Goal: Answer question/provide support

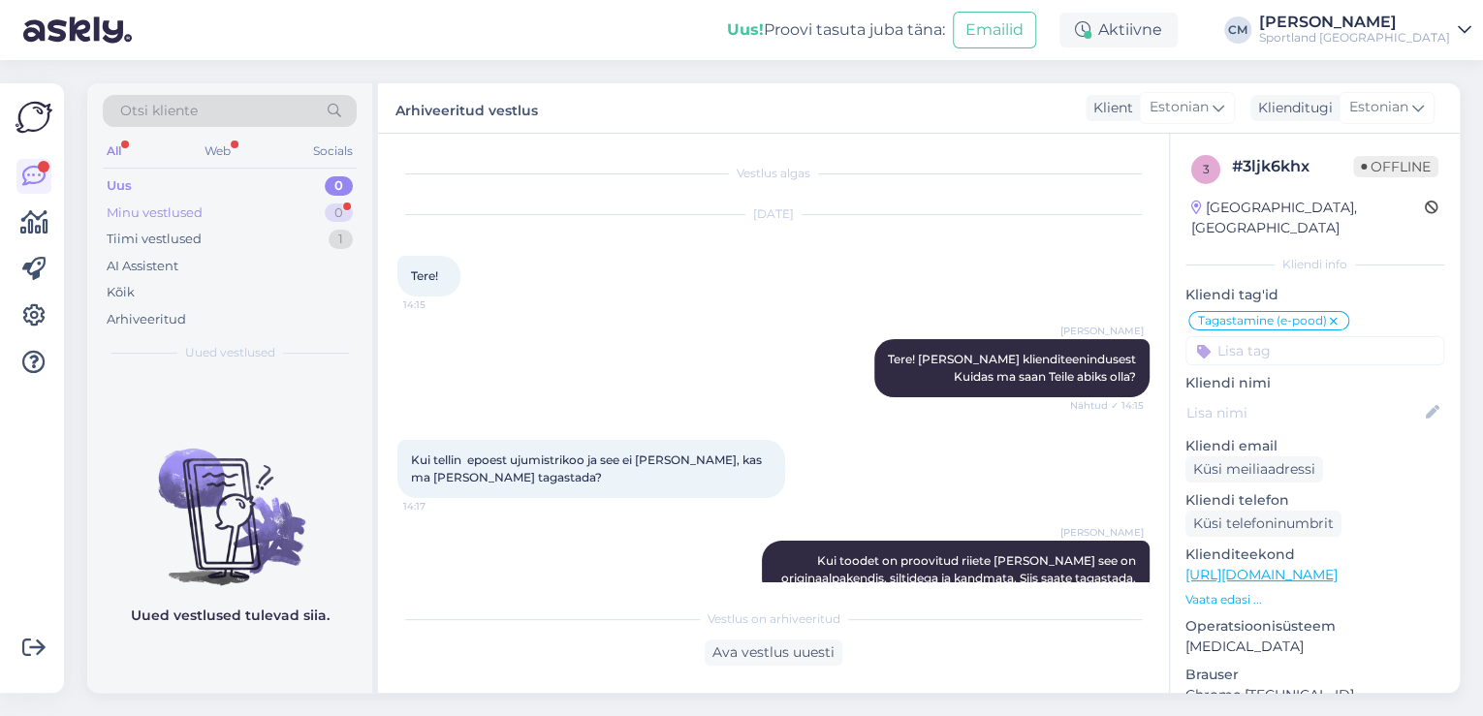
scroll to position [549, 0]
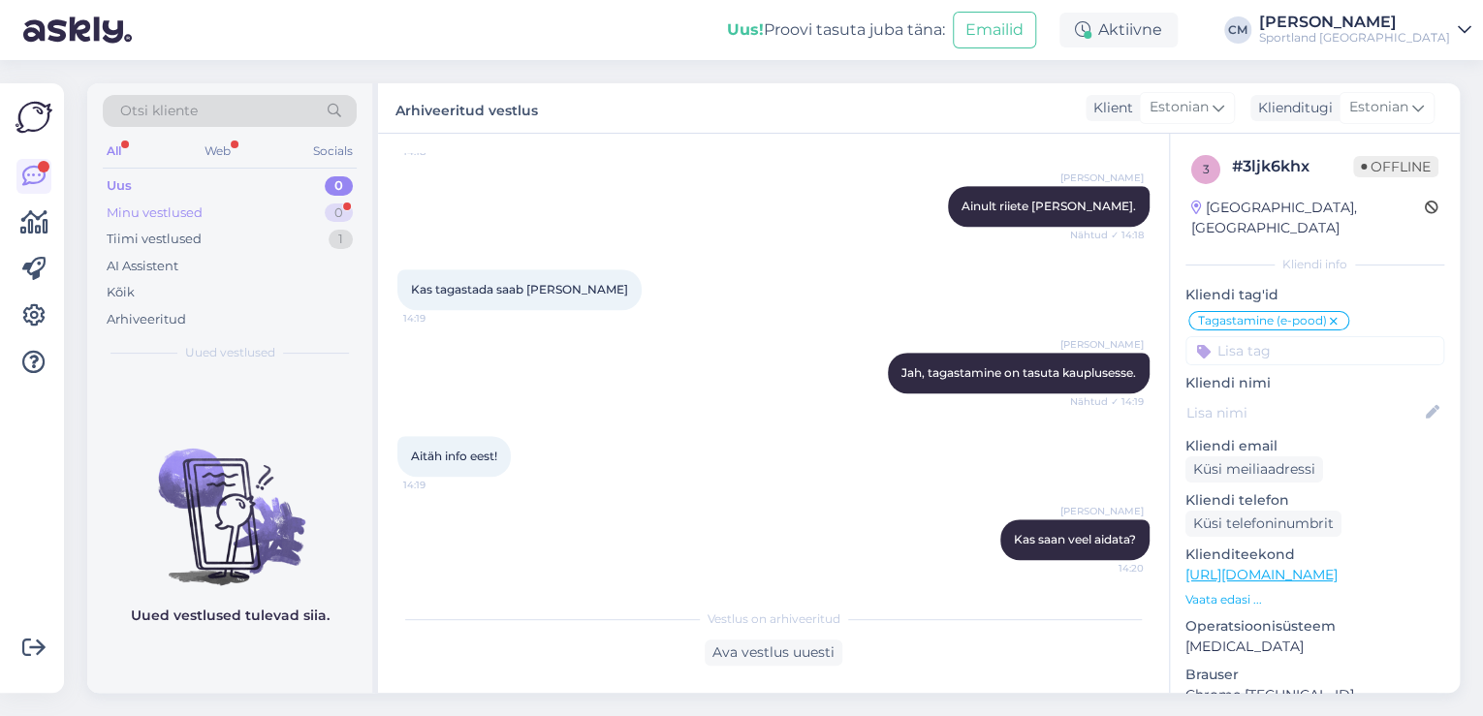
click at [217, 210] on div "Minu vestlused 0" at bounding box center [230, 213] width 254 height 27
click at [235, 240] on div "Tiimi vestlused 1" at bounding box center [230, 239] width 254 height 27
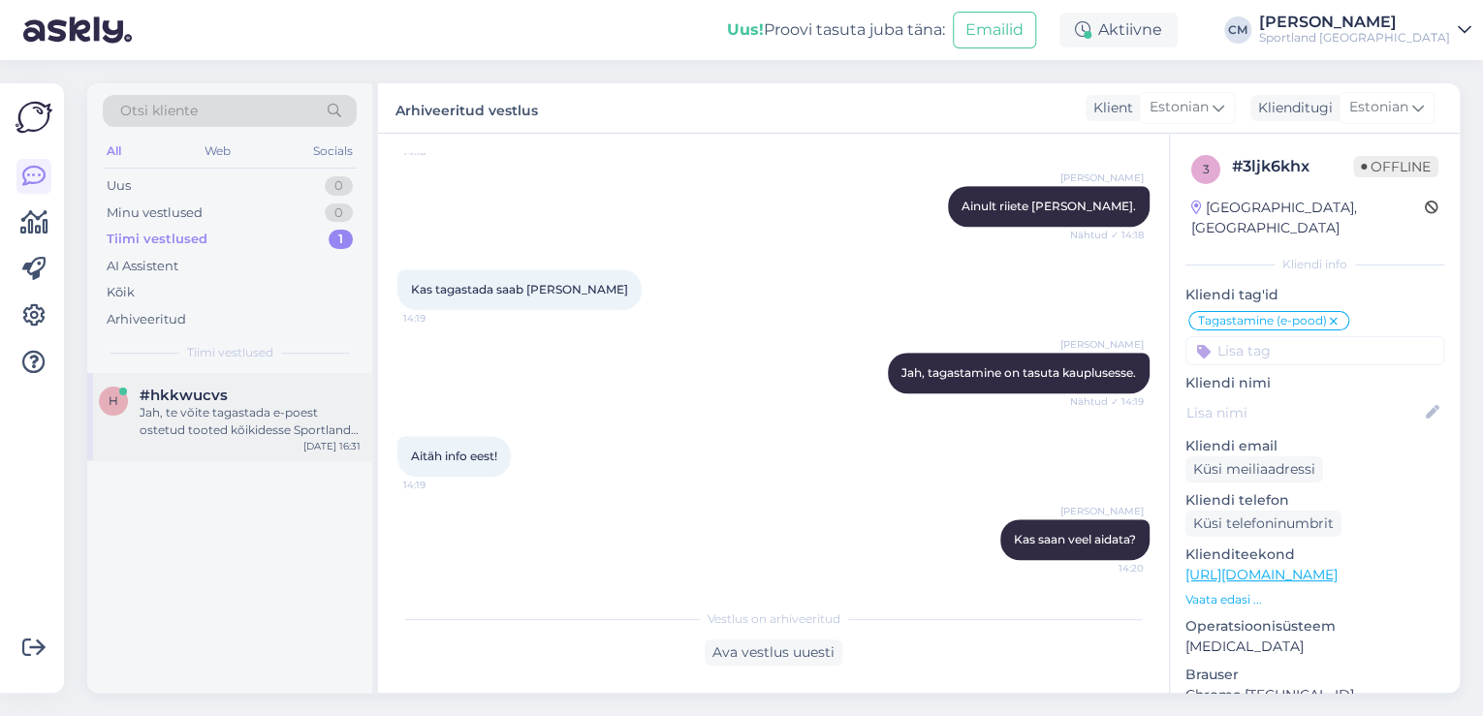
click at [260, 395] on div "#hkkwucvs" at bounding box center [250, 395] width 221 height 17
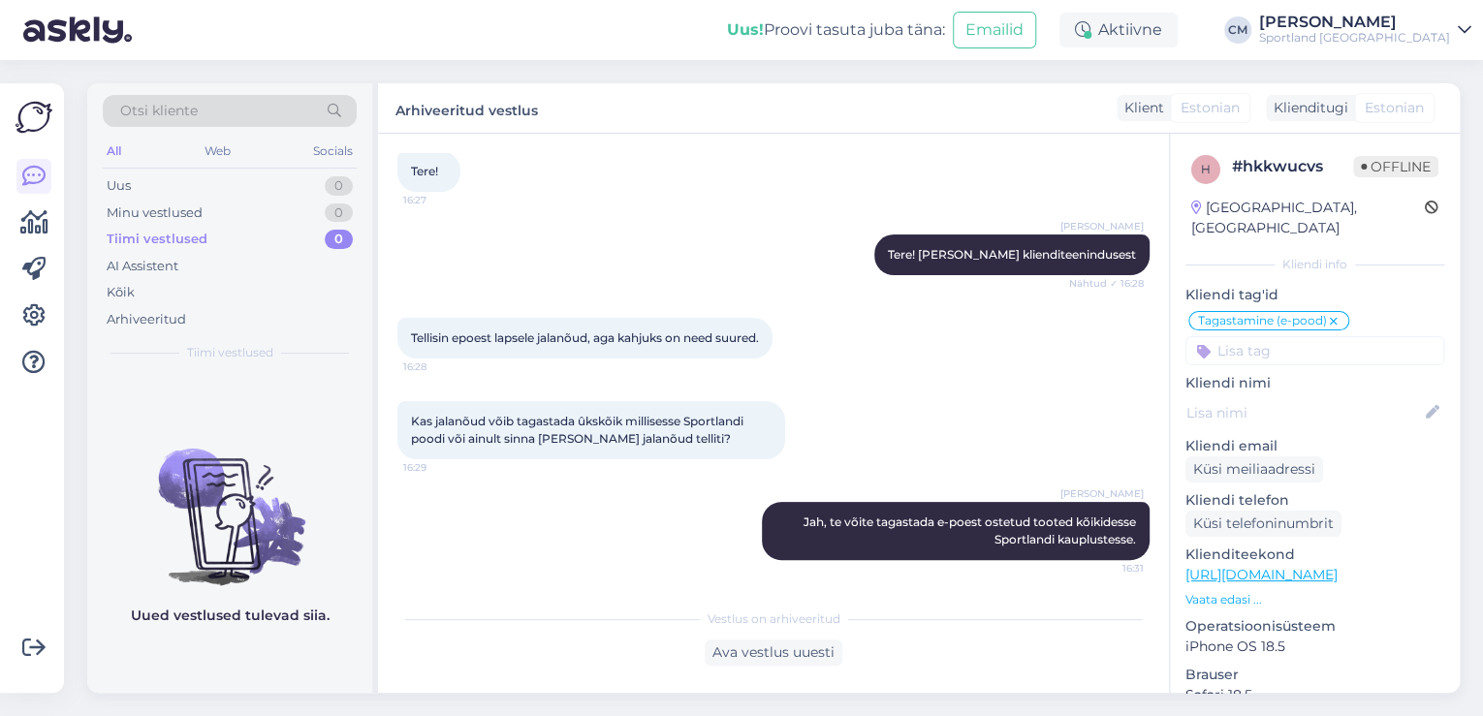
scroll to position [105, 0]
click at [337, 183] on div "1" at bounding box center [341, 185] width 24 height 19
click at [187, 297] on div "Kõik" at bounding box center [230, 292] width 254 height 27
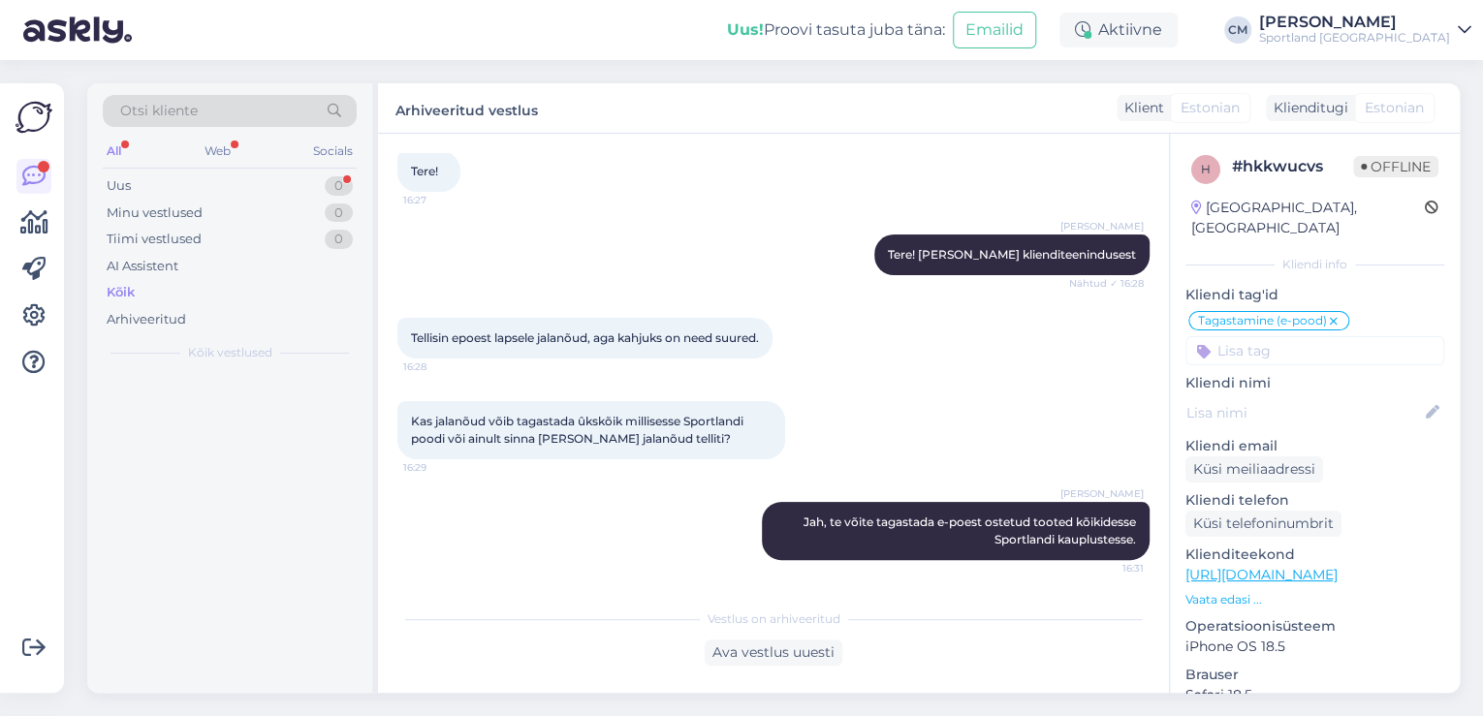
scroll to position [0, 0]
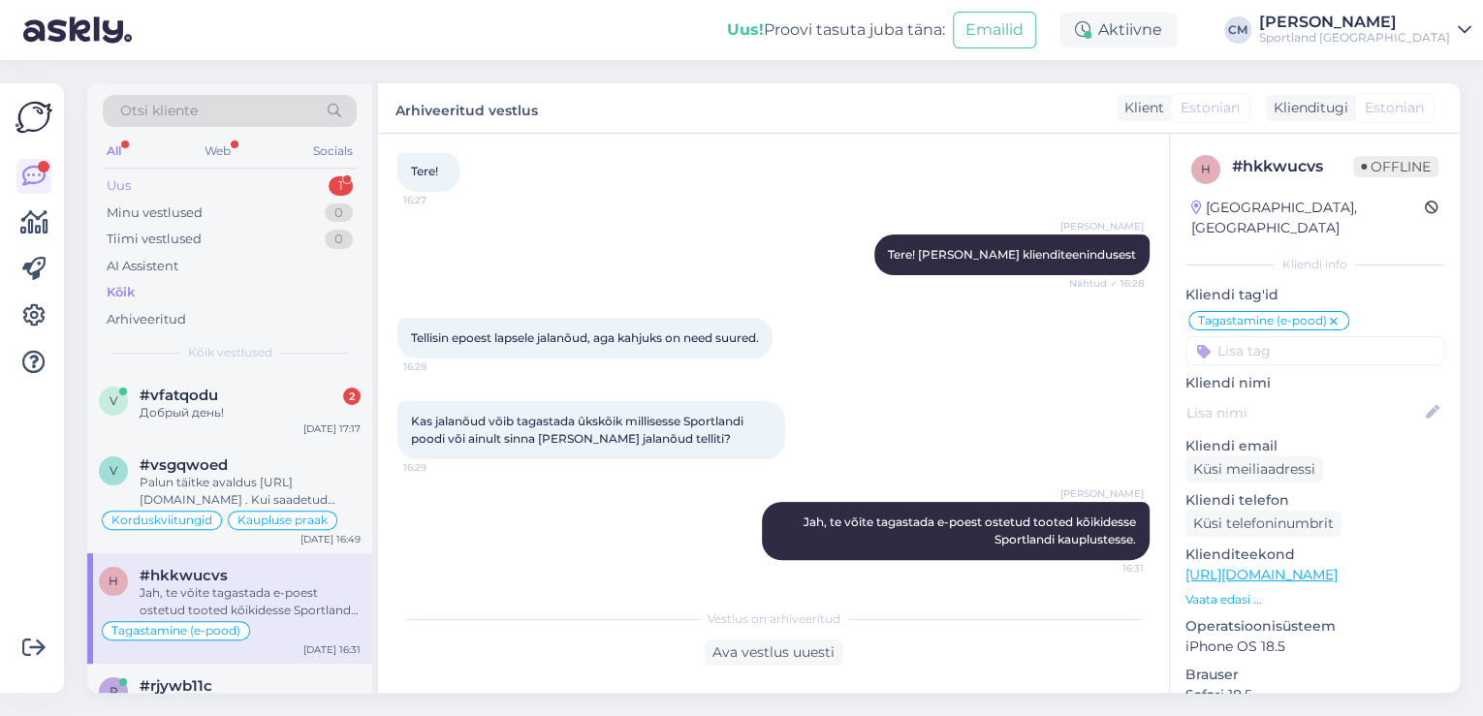
click at [304, 186] on div "Uus 1" at bounding box center [230, 186] width 254 height 27
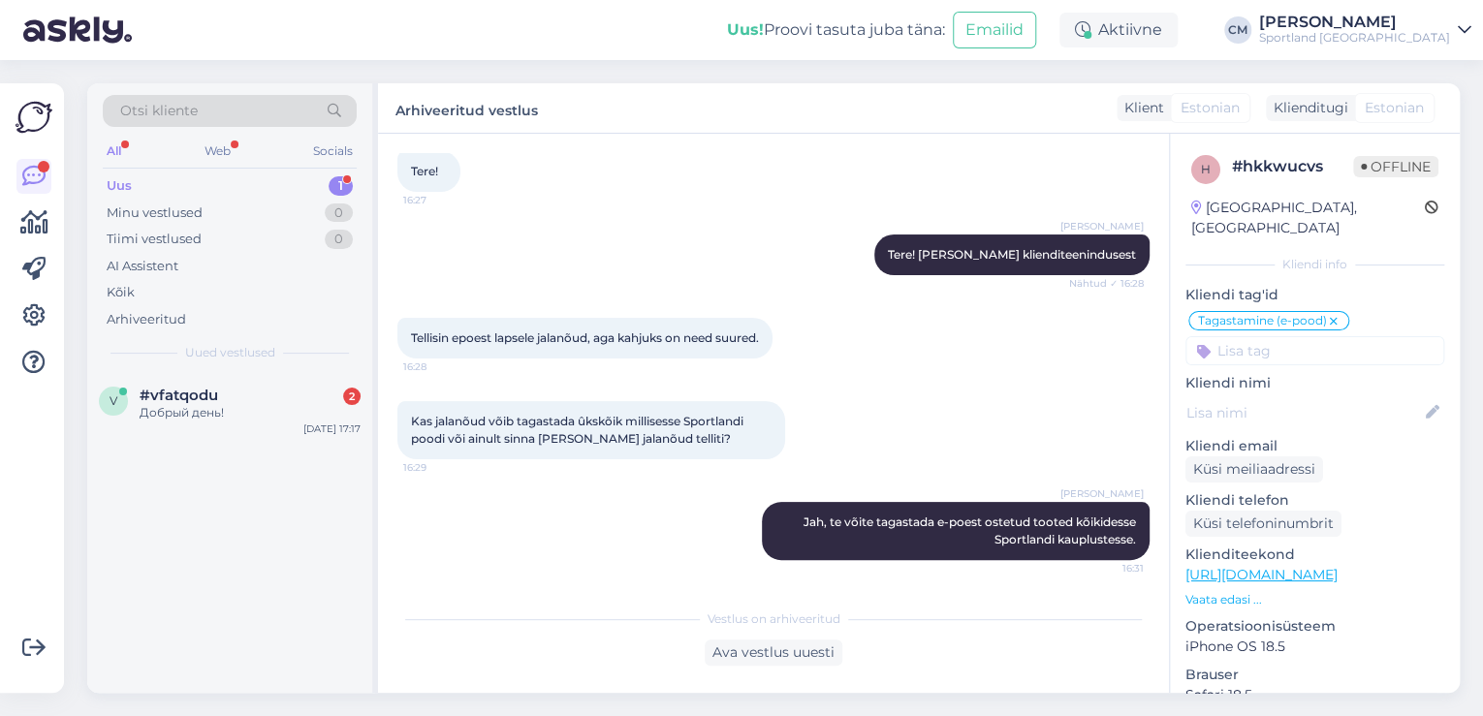
click at [257, 446] on div "v #vfatqodu 2 Добрый день! [DATE] 17:17" at bounding box center [229, 533] width 285 height 320
click at [247, 434] on div "v #vfatqodu 2 Добрый день! [DATE] 17:17" at bounding box center [229, 408] width 285 height 70
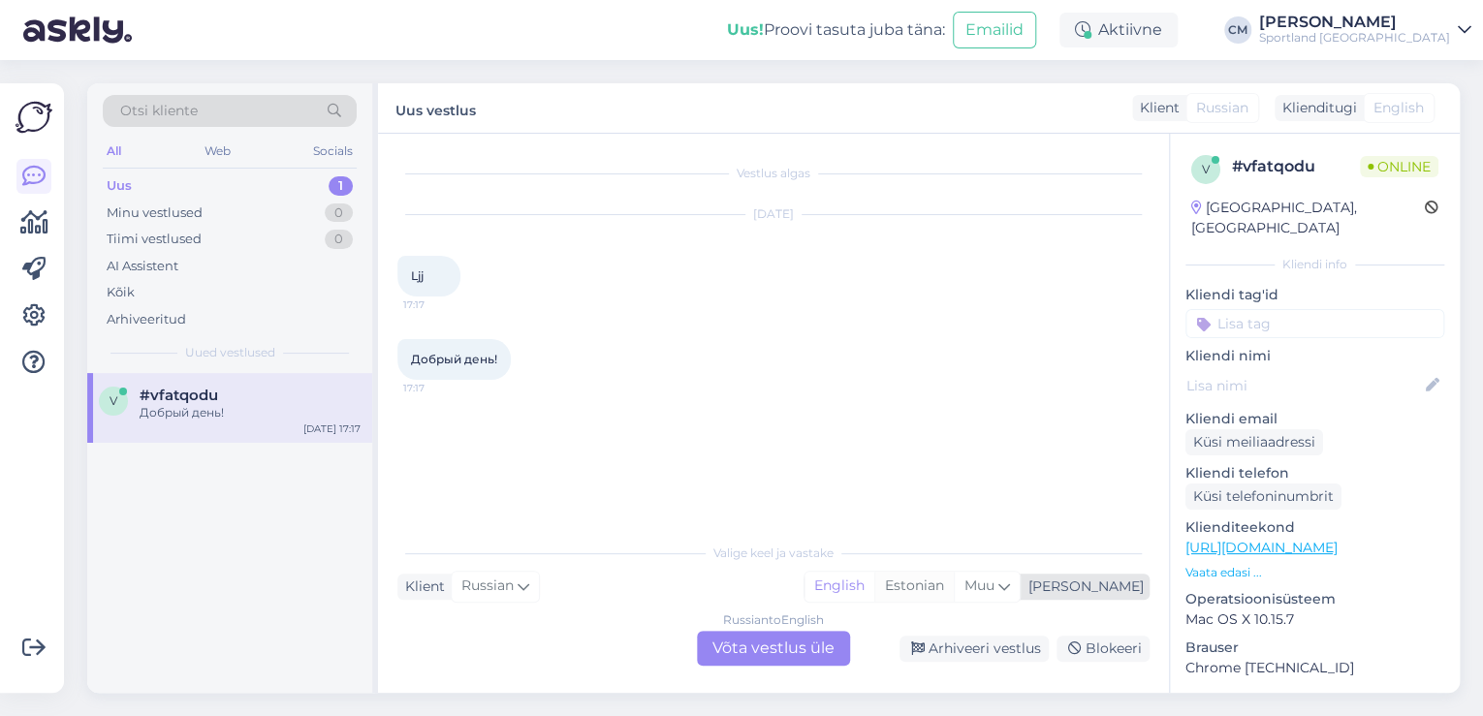
click at [954, 580] on div "Estonian" at bounding box center [913, 586] width 79 height 29
click at [771, 647] on div "Russian to Estonian Võta vestlus üle" at bounding box center [773, 648] width 153 height 35
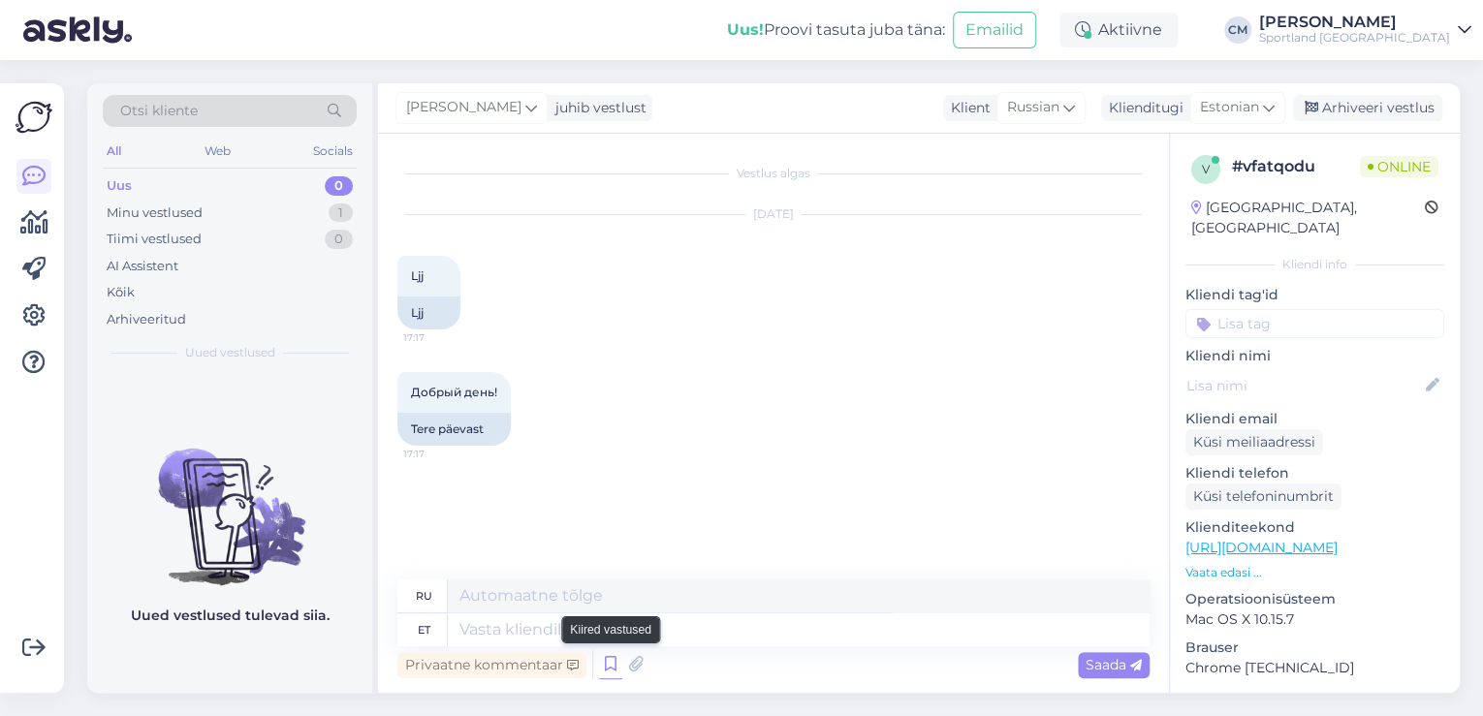
click at [600, 671] on icon at bounding box center [610, 664] width 23 height 29
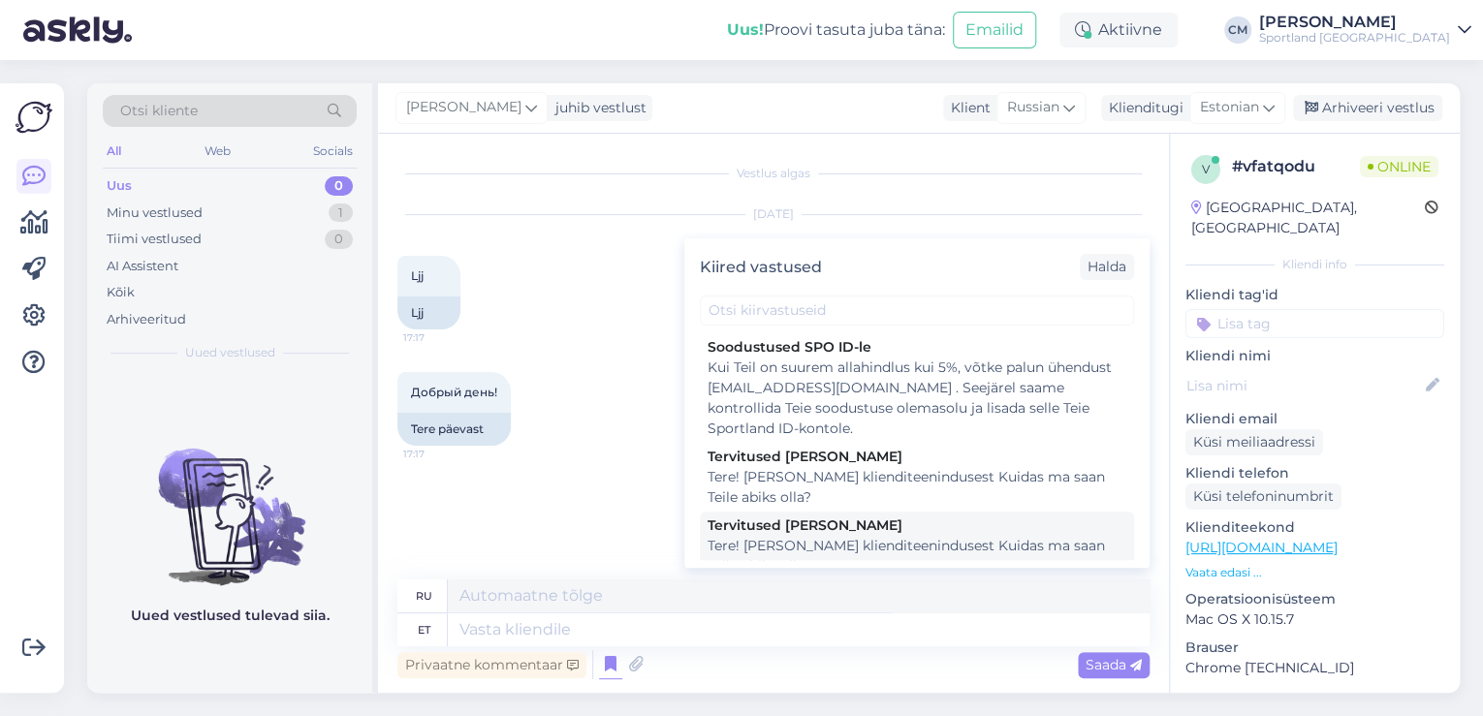
click at [850, 555] on div "Tere! [PERSON_NAME] klienditeenindusest Kuidas ma saan Teile abiks olla?" at bounding box center [916, 556] width 419 height 41
type textarea "Здравствуйте! Я [PERSON_NAME] из службы поддержки клиентов Чем я могу вам помоч…"
type textarea "Tere! [PERSON_NAME] klienditeenindusest Kuidas ma saan Teile abiks olla?"
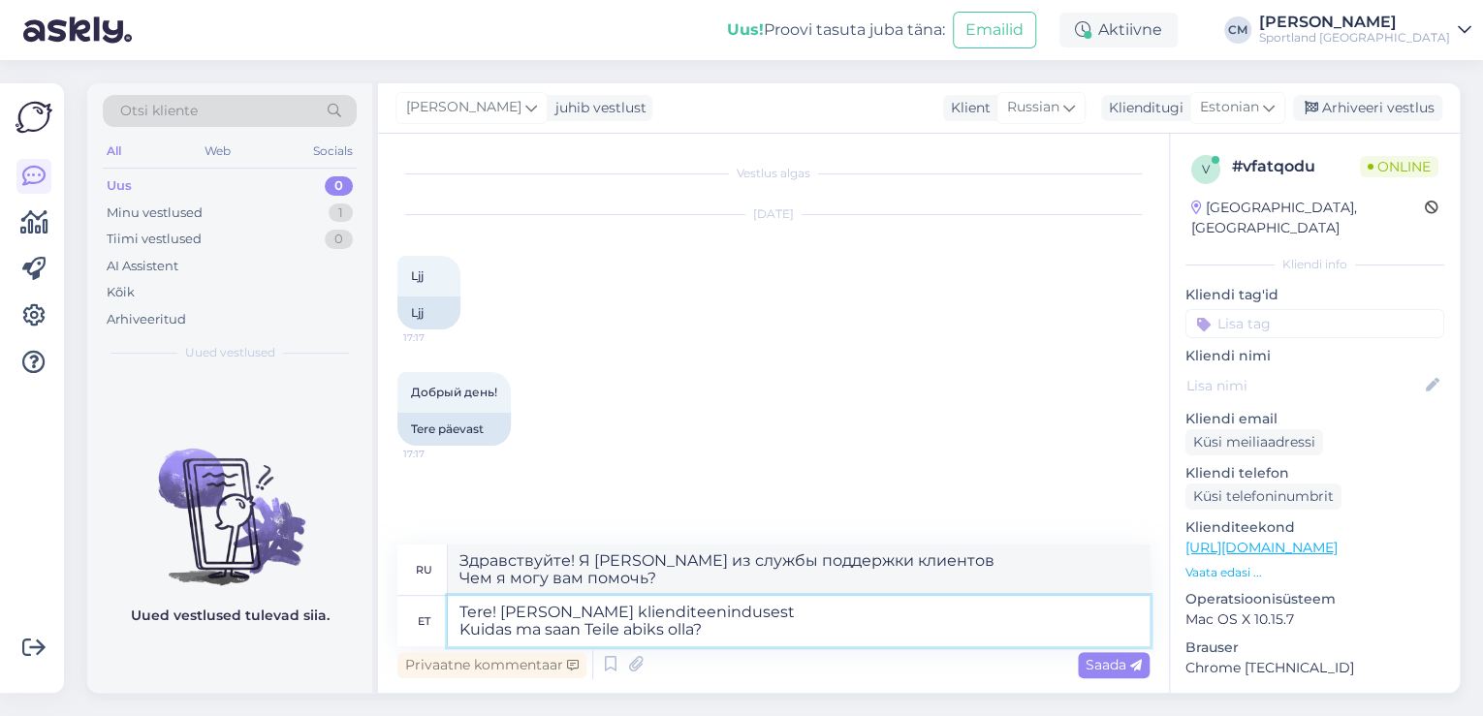
click at [767, 626] on textarea "Tere! [PERSON_NAME] klienditeenindusest Kuidas ma saan Teile abiks olla?" at bounding box center [799, 621] width 702 height 50
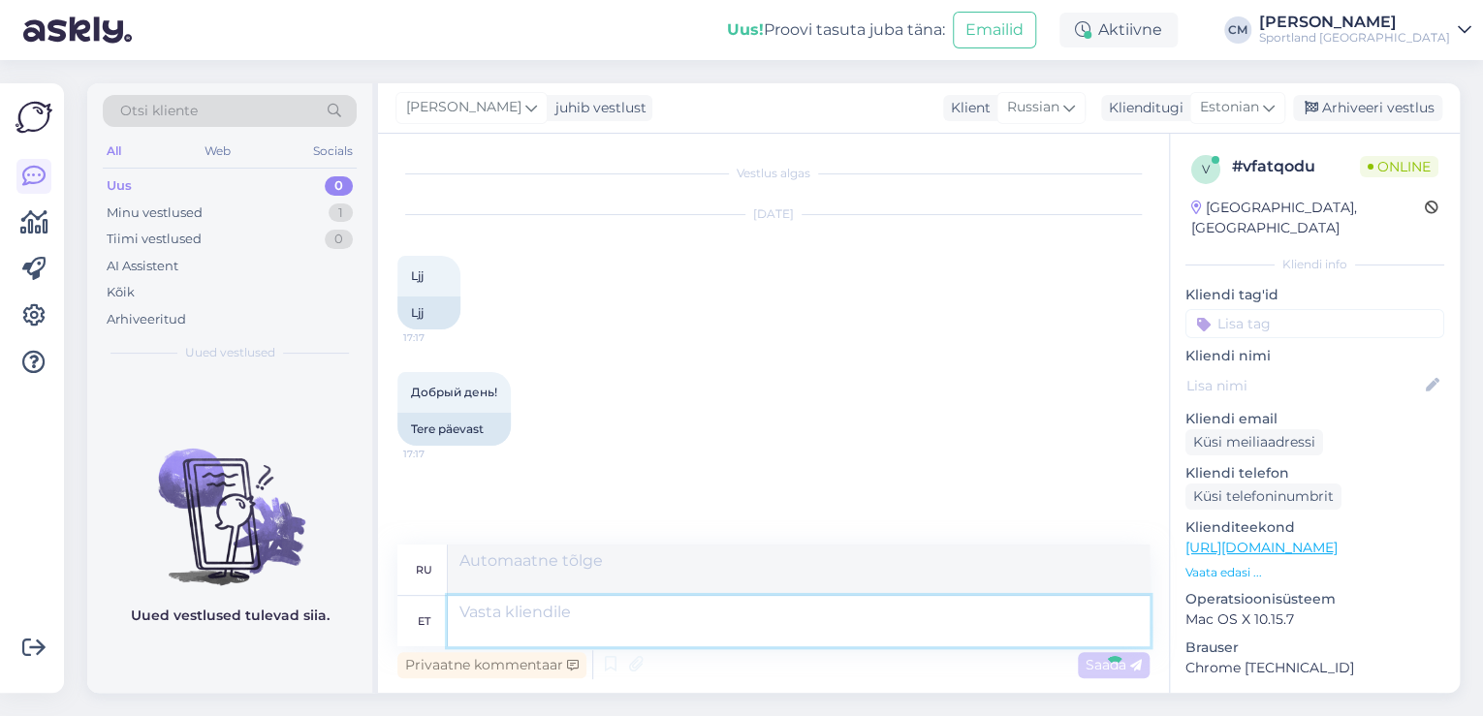
scroll to position [55, 0]
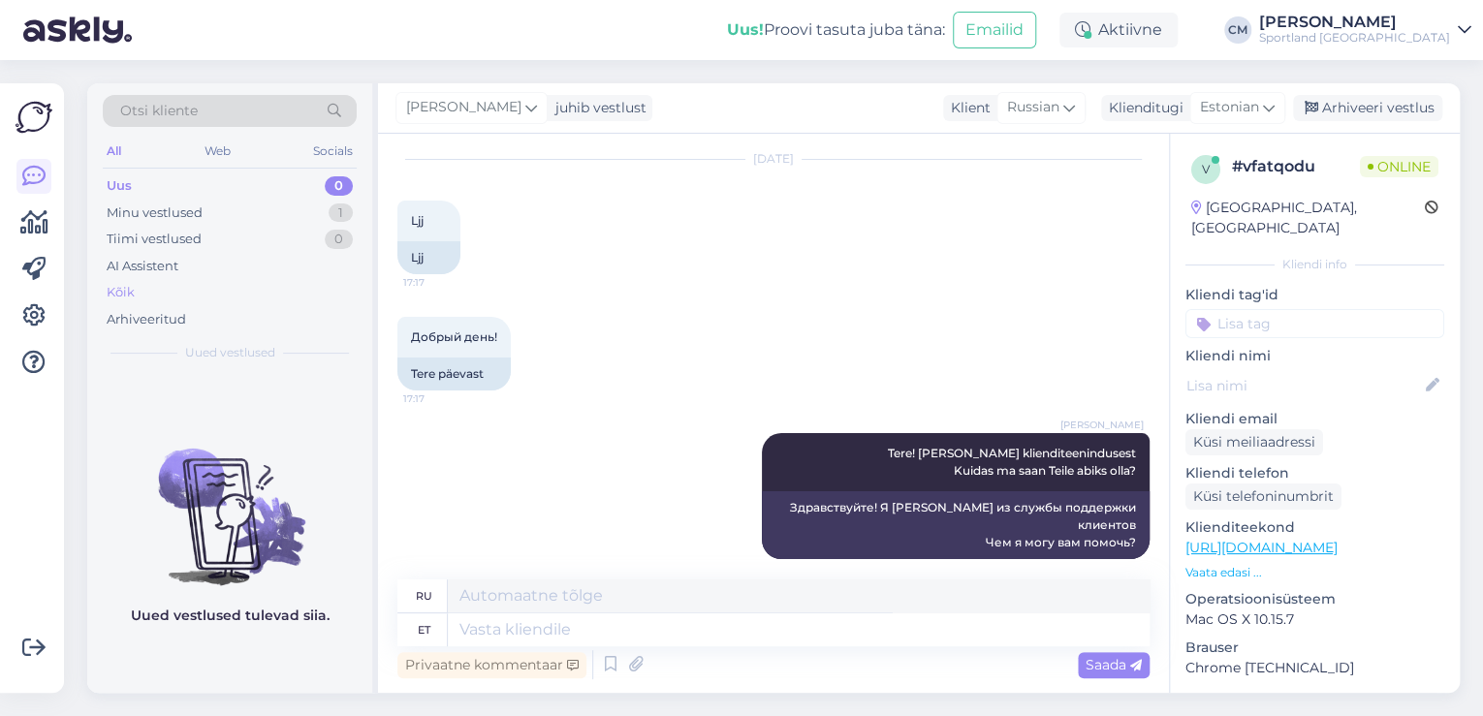
click at [155, 298] on div "Kõik" at bounding box center [230, 292] width 254 height 27
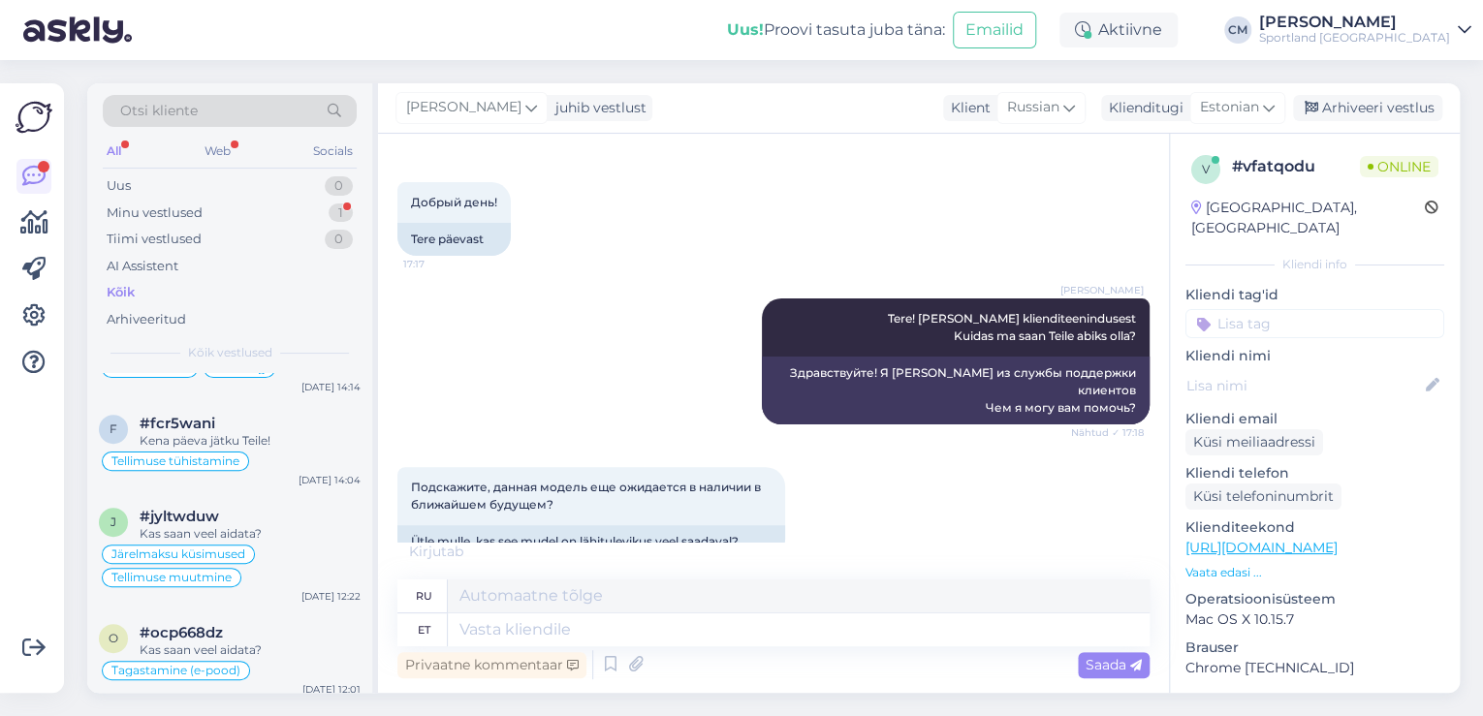
scroll to position [525, 0]
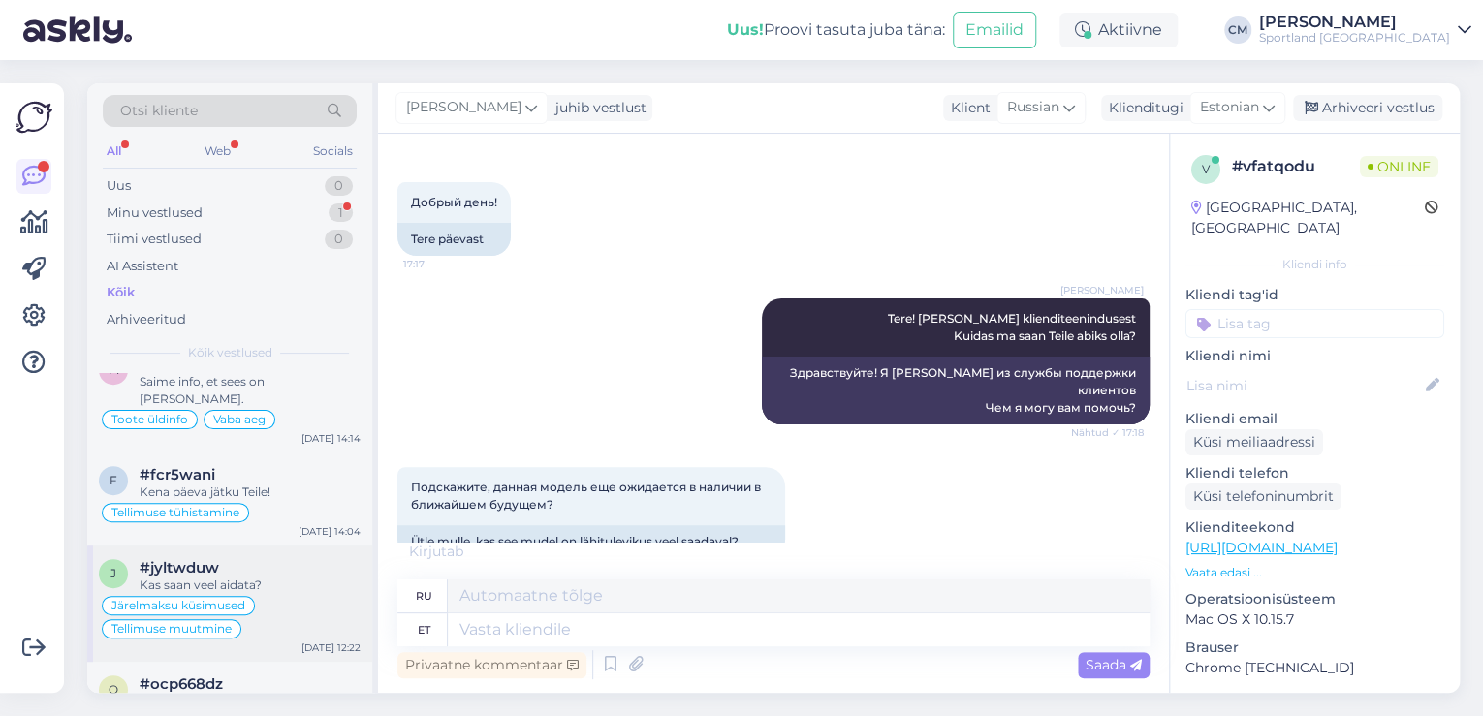
click at [297, 559] on div "#jyltwduw" at bounding box center [250, 567] width 221 height 17
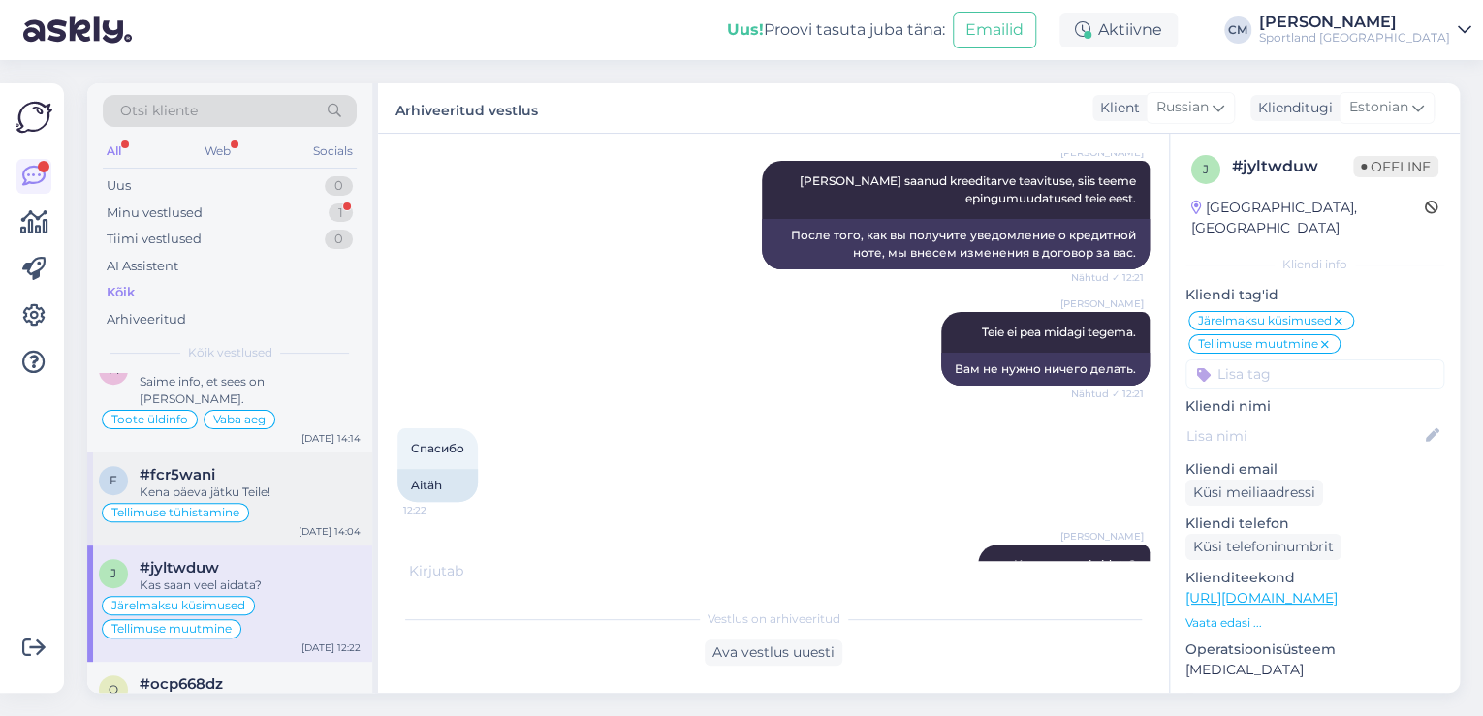
scroll to position [448, 0]
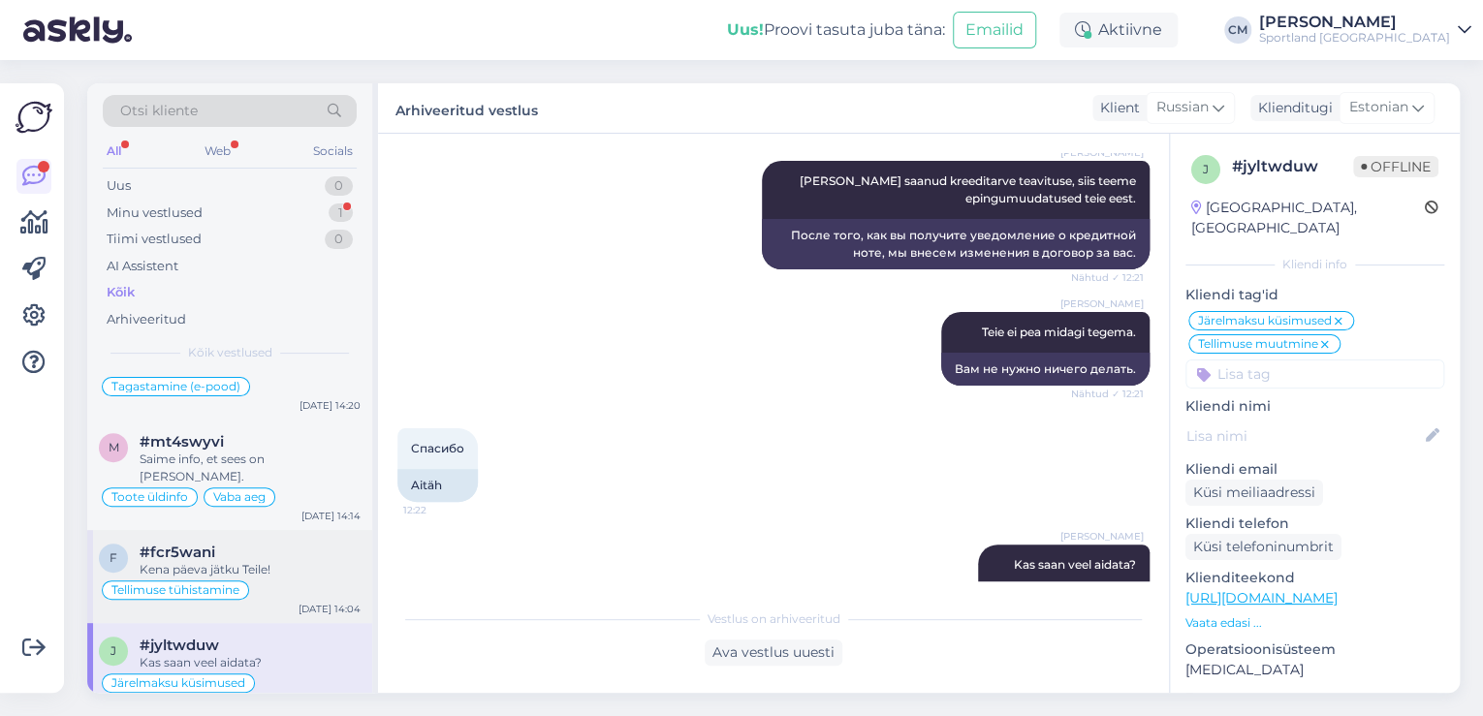
click at [275, 486] on div "Toote üldinfo Vaba aeg" at bounding box center [230, 497] width 262 height 23
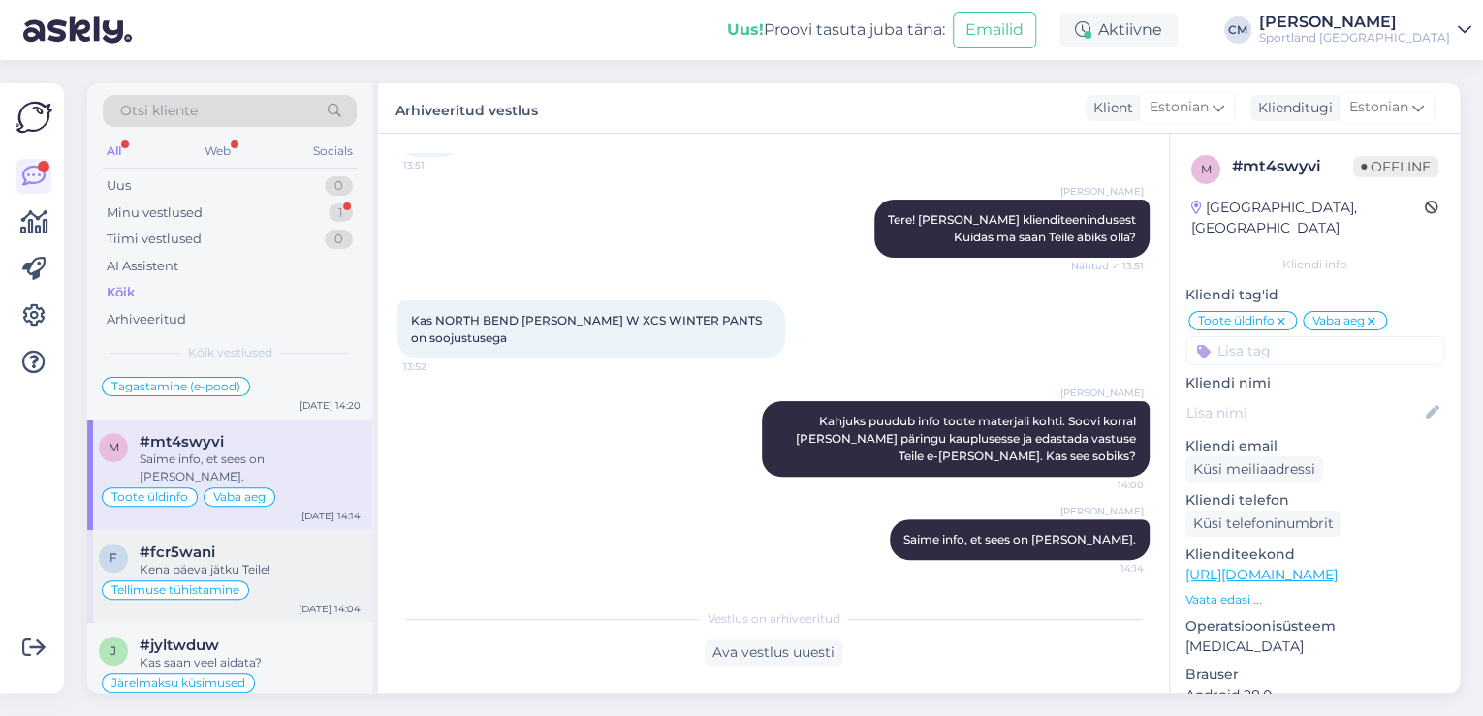
click at [284, 561] on div "Kena päeva jätku Teile!" at bounding box center [250, 569] width 221 height 17
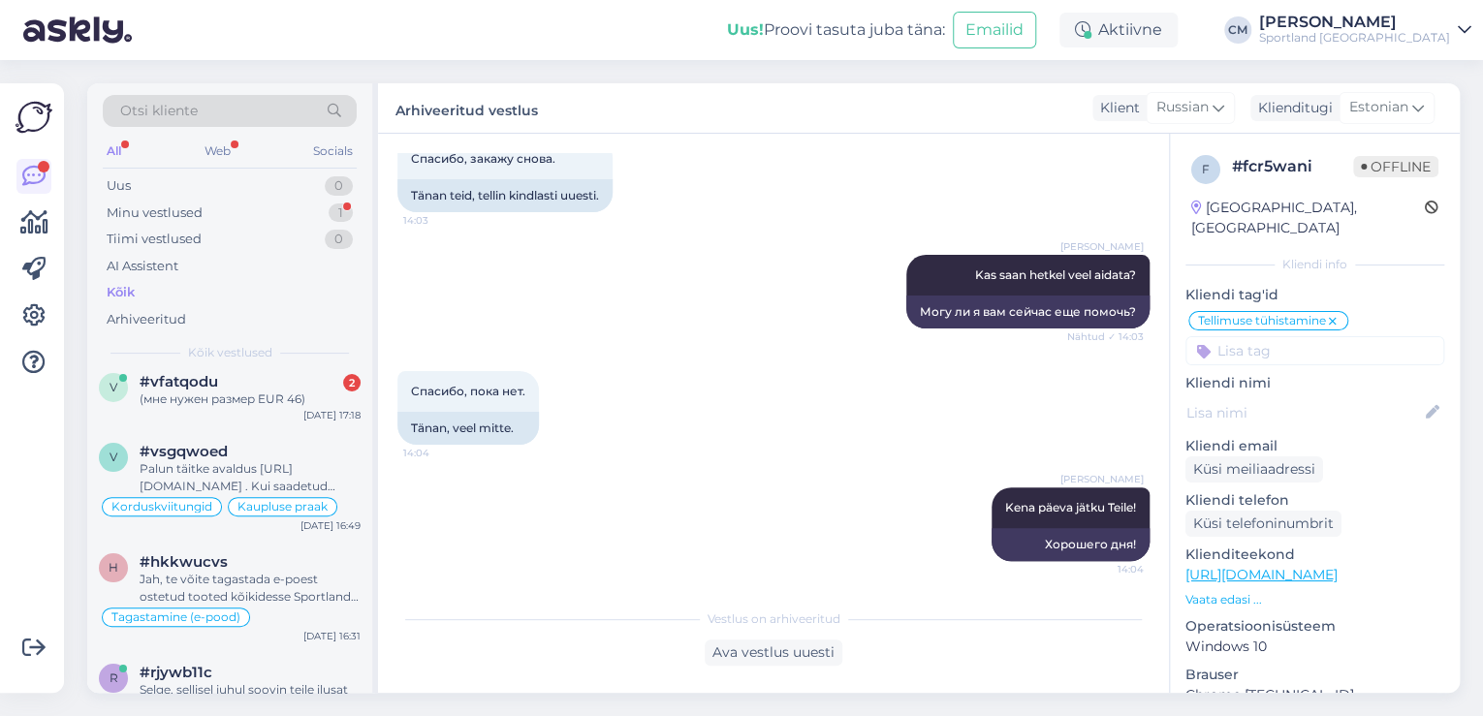
scroll to position [0, 0]
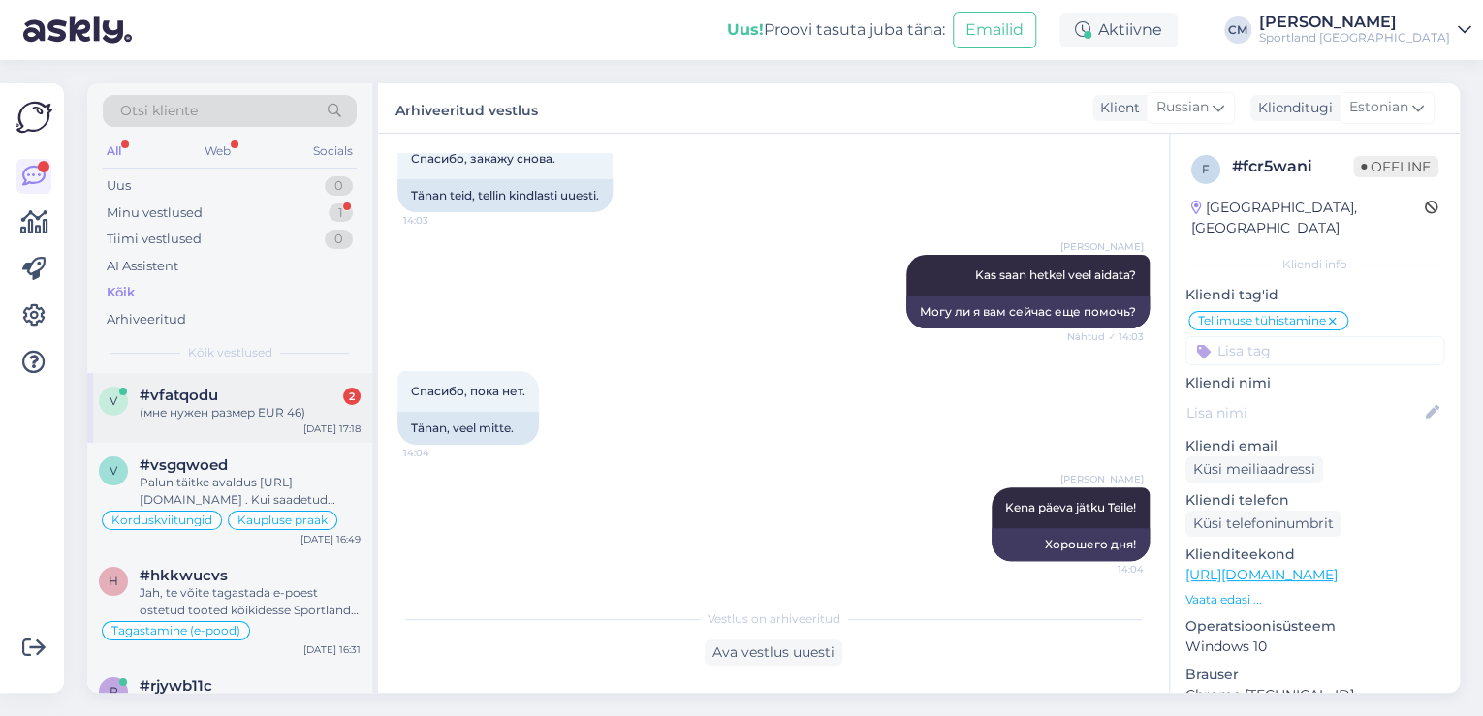
click at [290, 418] on div "(мне нужен размер EUR 46)" at bounding box center [250, 412] width 221 height 17
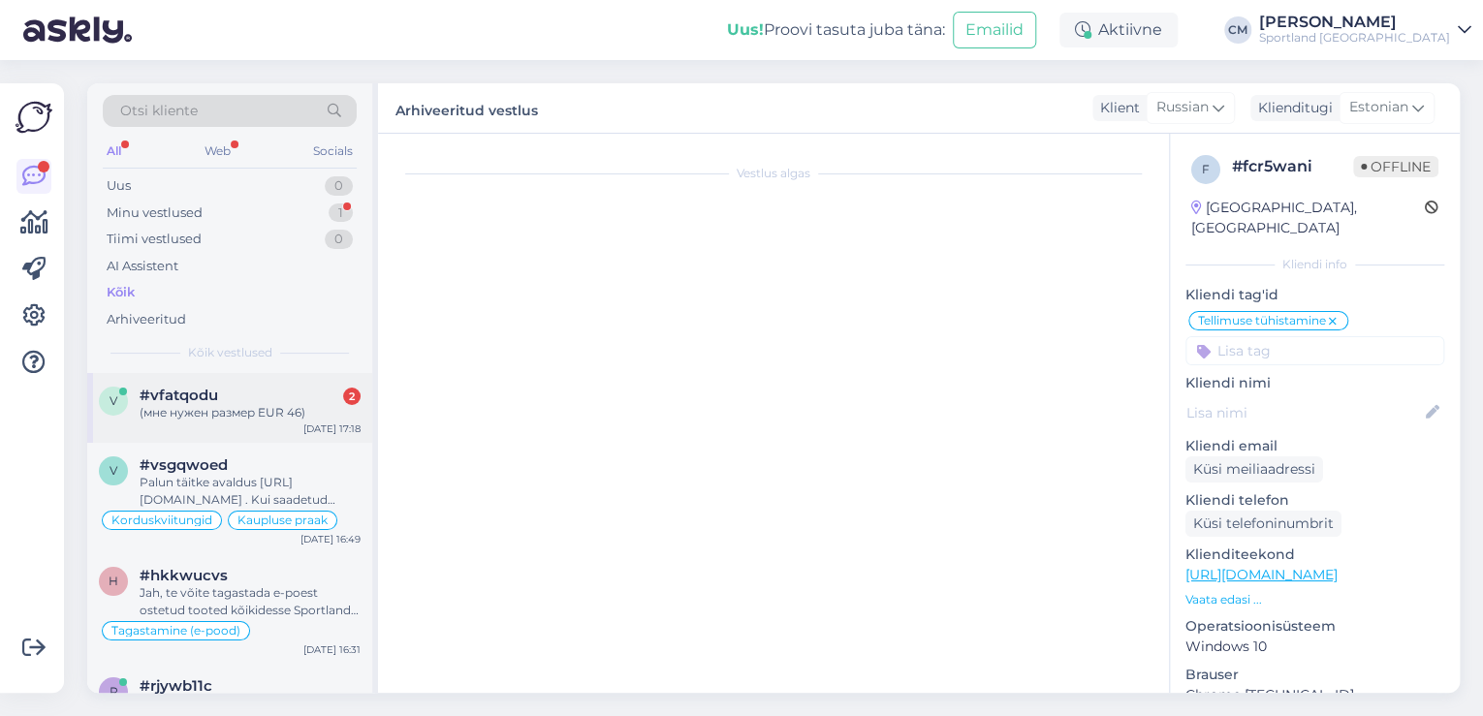
scroll to position [306, 0]
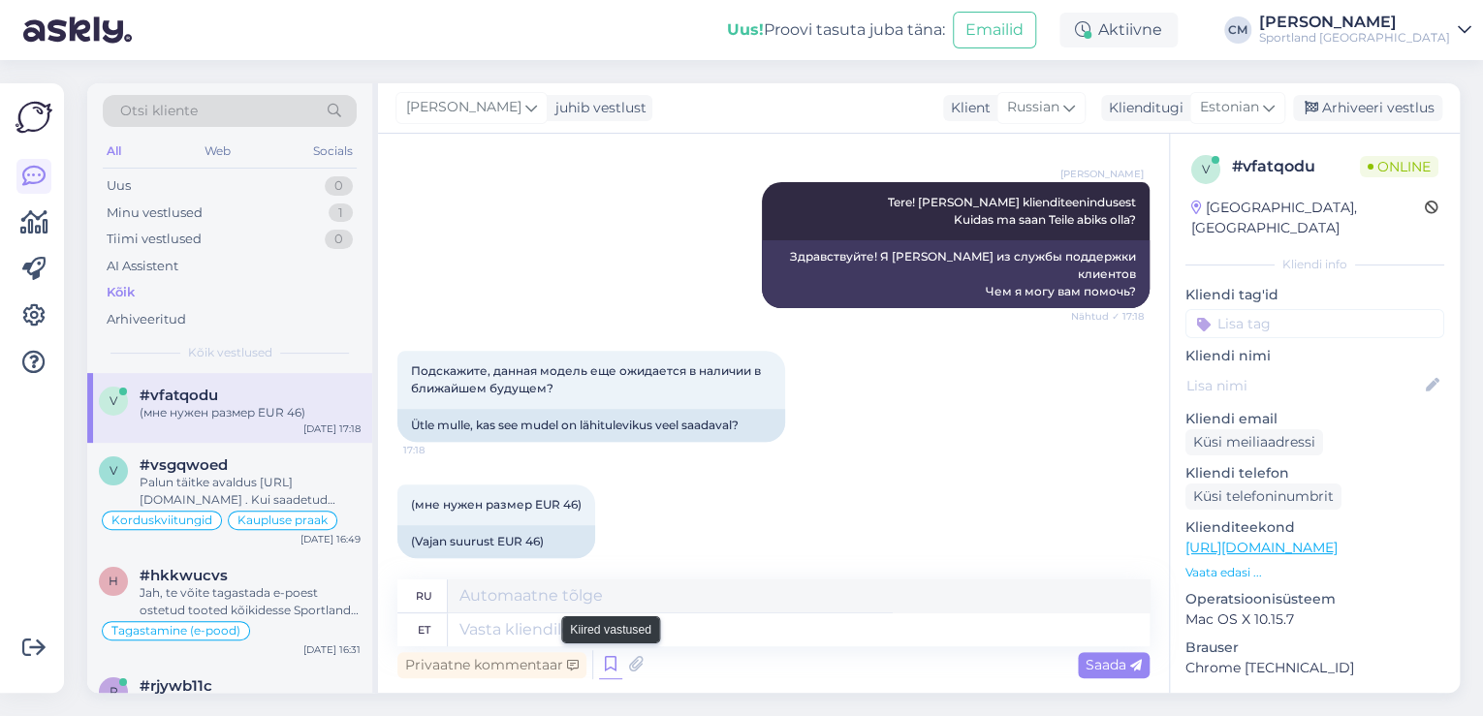
click at [612, 655] on icon at bounding box center [610, 664] width 23 height 29
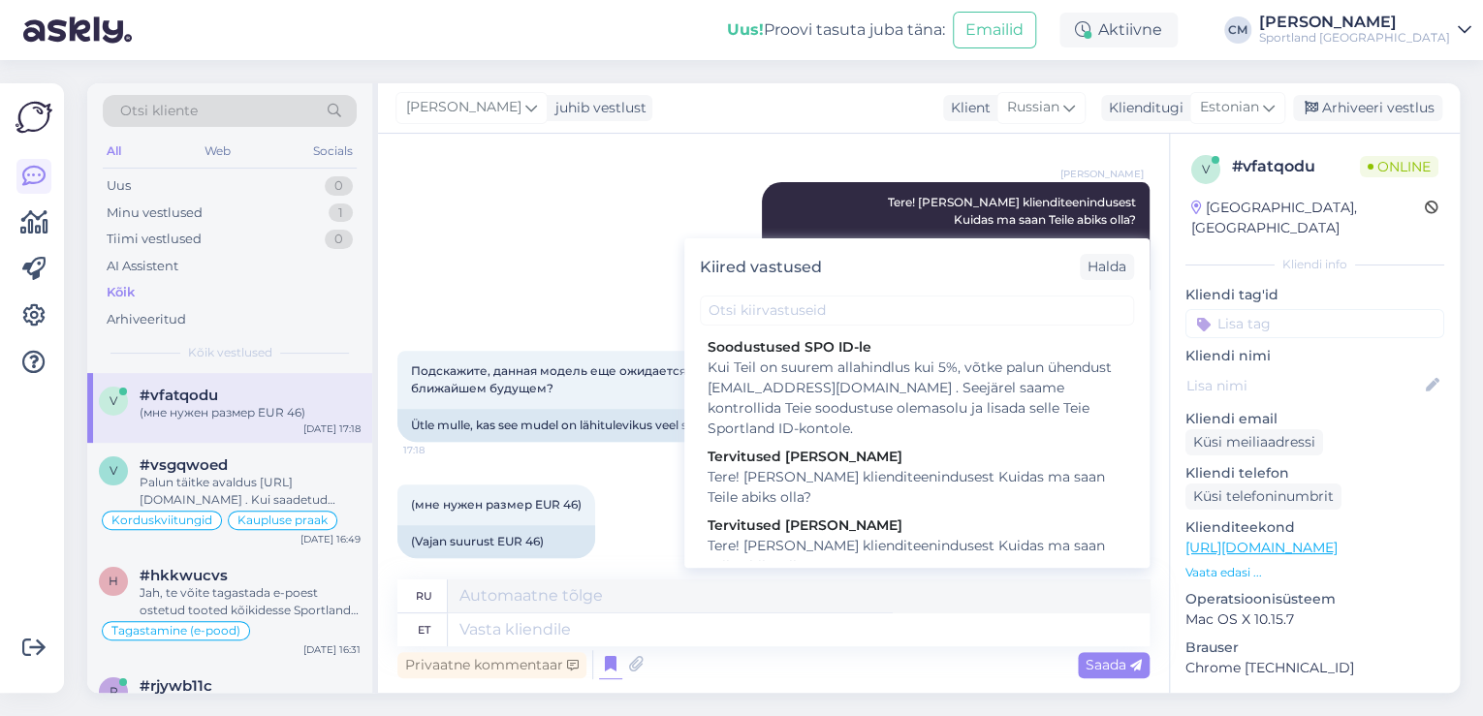
drag, startPoint x: 831, startPoint y: 295, endPoint x: 826, endPoint y: 310, distance: 16.2
click at [826, 303] on div "Kiired vastused [PERSON_NAME] SPO ID-le Kui Teil on suurem allahindlus kui 5%, …" at bounding box center [916, 402] width 465 height 329
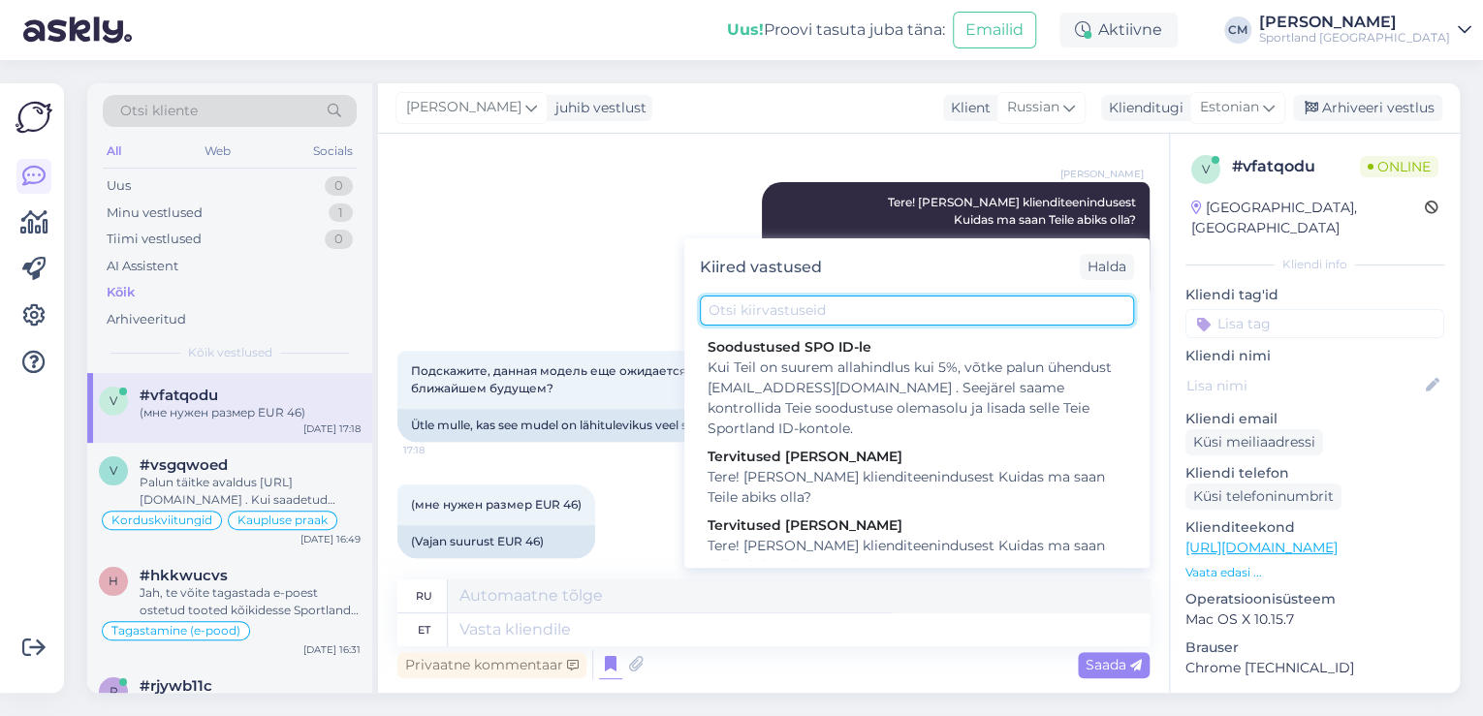
click at [826, 310] on input "text" at bounding box center [917, 311] width 434 height 30
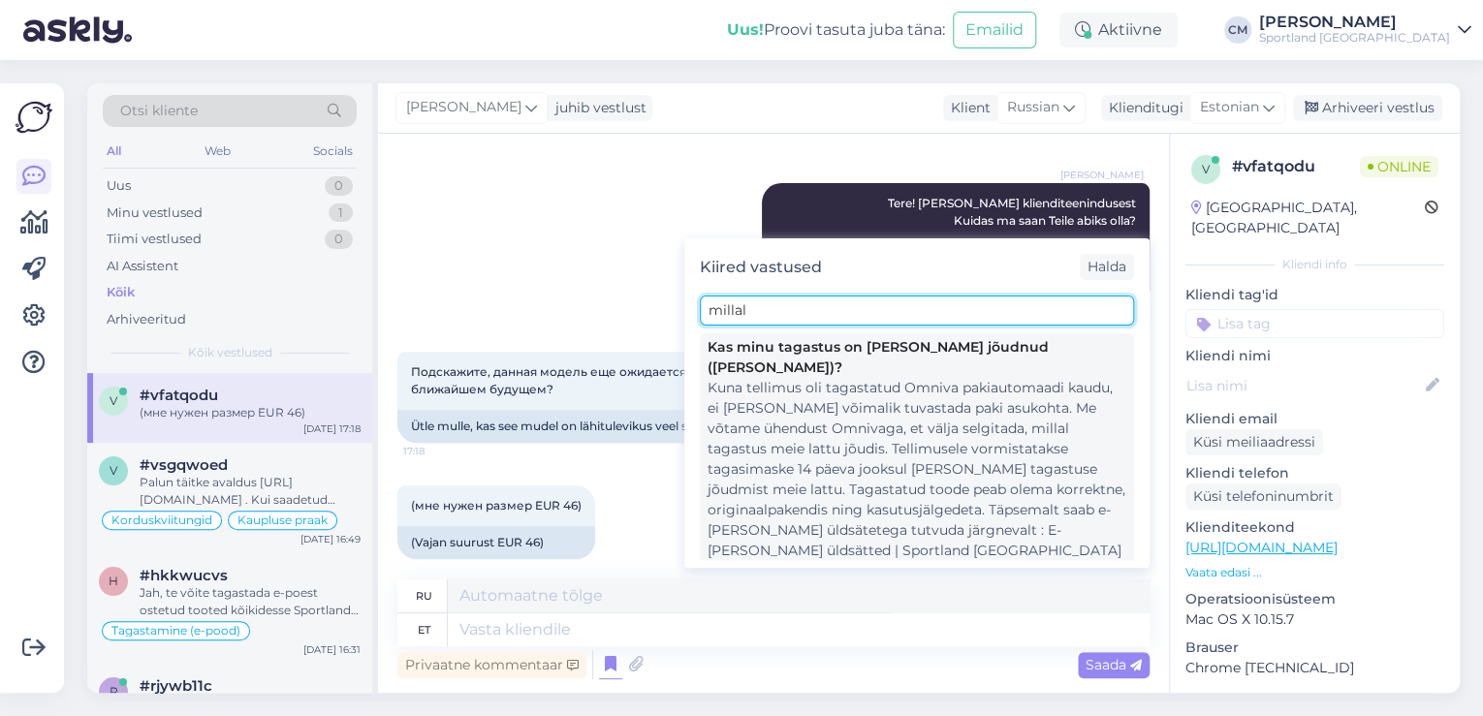
scroll to position [244, 0]
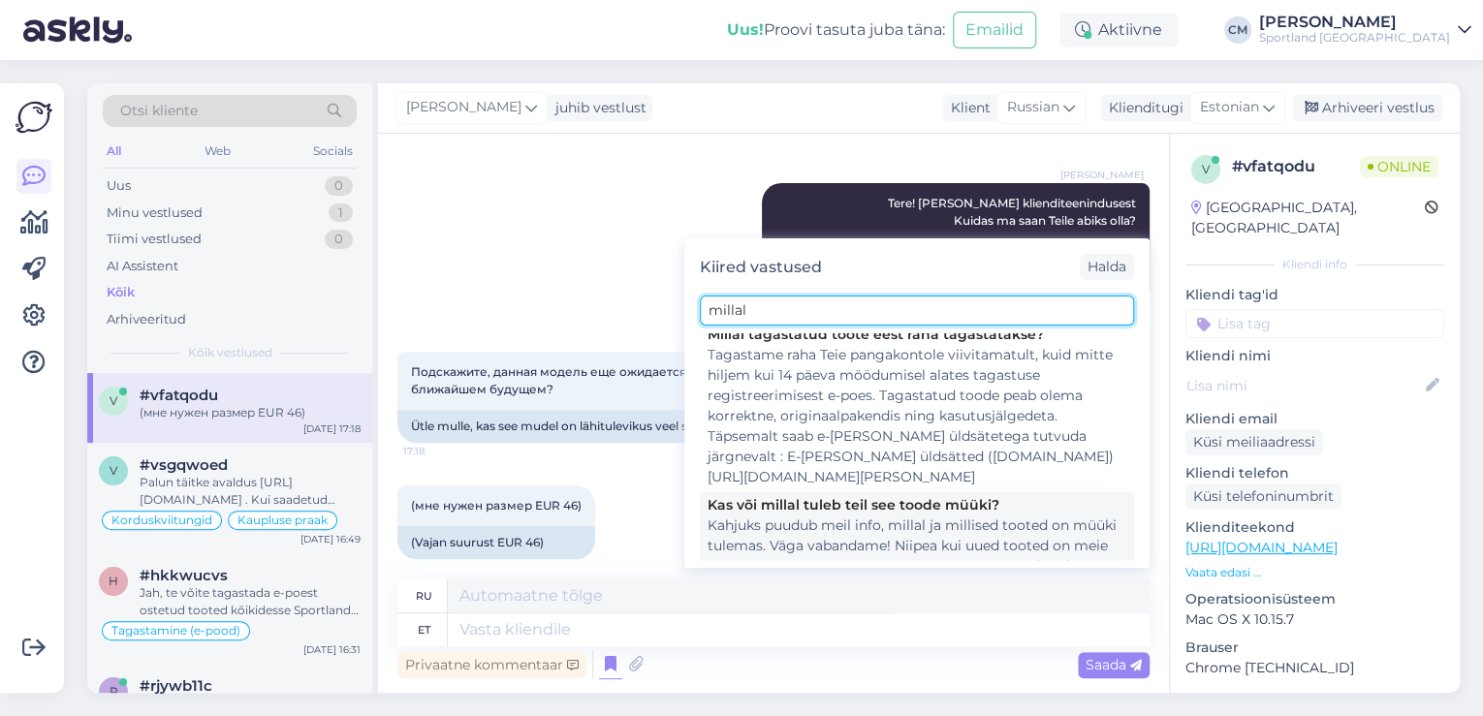
type input "millal"
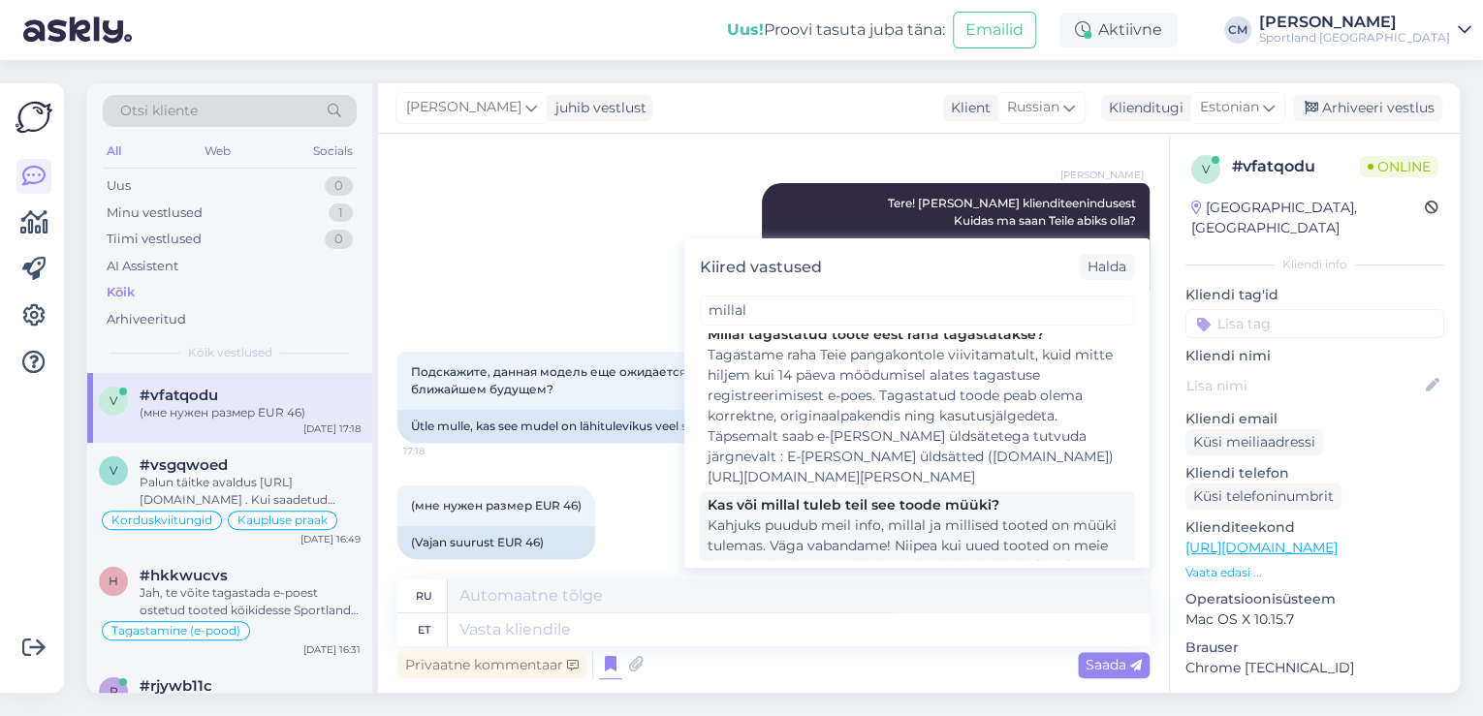
click at [784, 516] on div "Kahjuks puudub meil info, millal ja millised tooted on müüki tulemas. Väga vaba…" at bounding box center [916, 556] width 419 height 81
type textarea "К сожалению, у нас нет информации о том, когда и какие товары поступят в продаж…"
type textarea "Kahjuks puudub meil info, millal ja millised tooted on müüki tulemas. Väga vaba…"
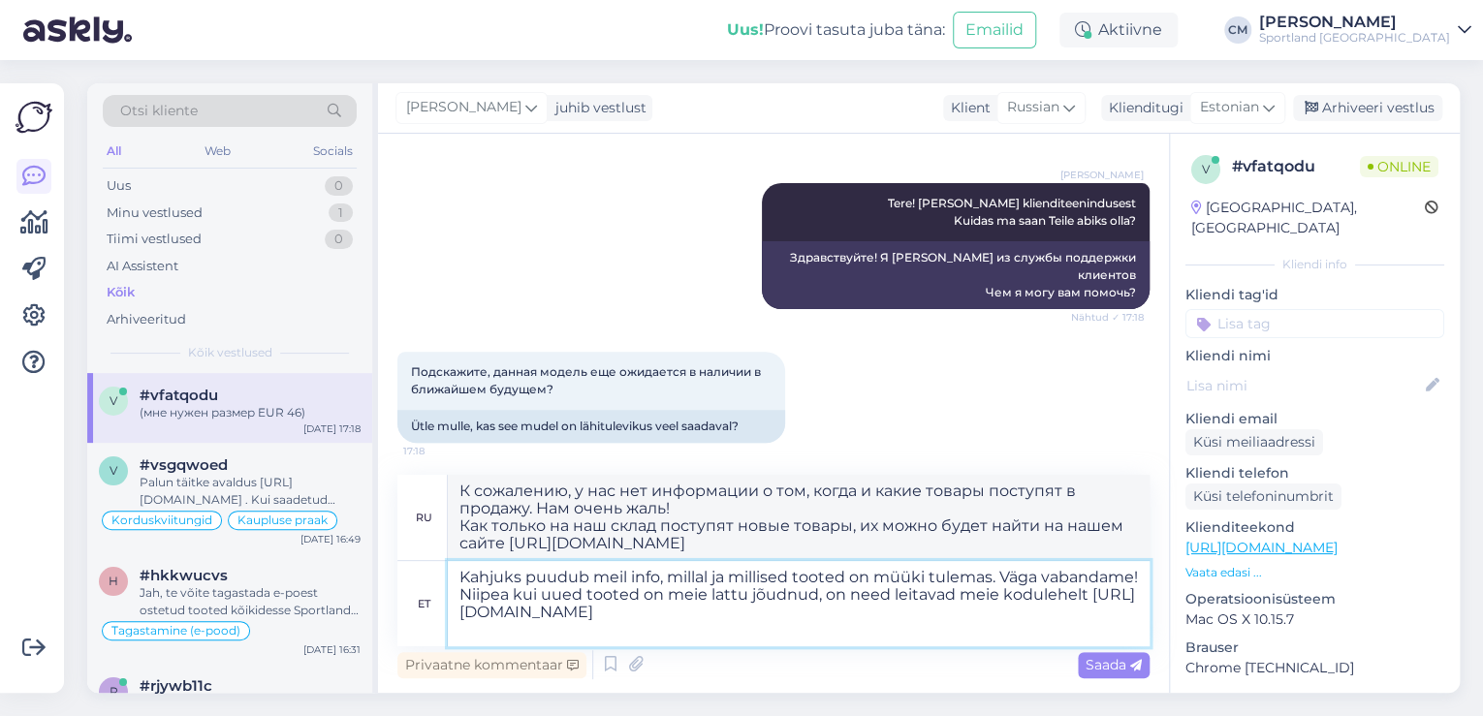
click at [741, 604] on textarea "Kahjuks puudub meil info, millal ja millised tooted on müüki tulemas. Väga vaba…" at bounding box center [799, 603] width 702 height 85
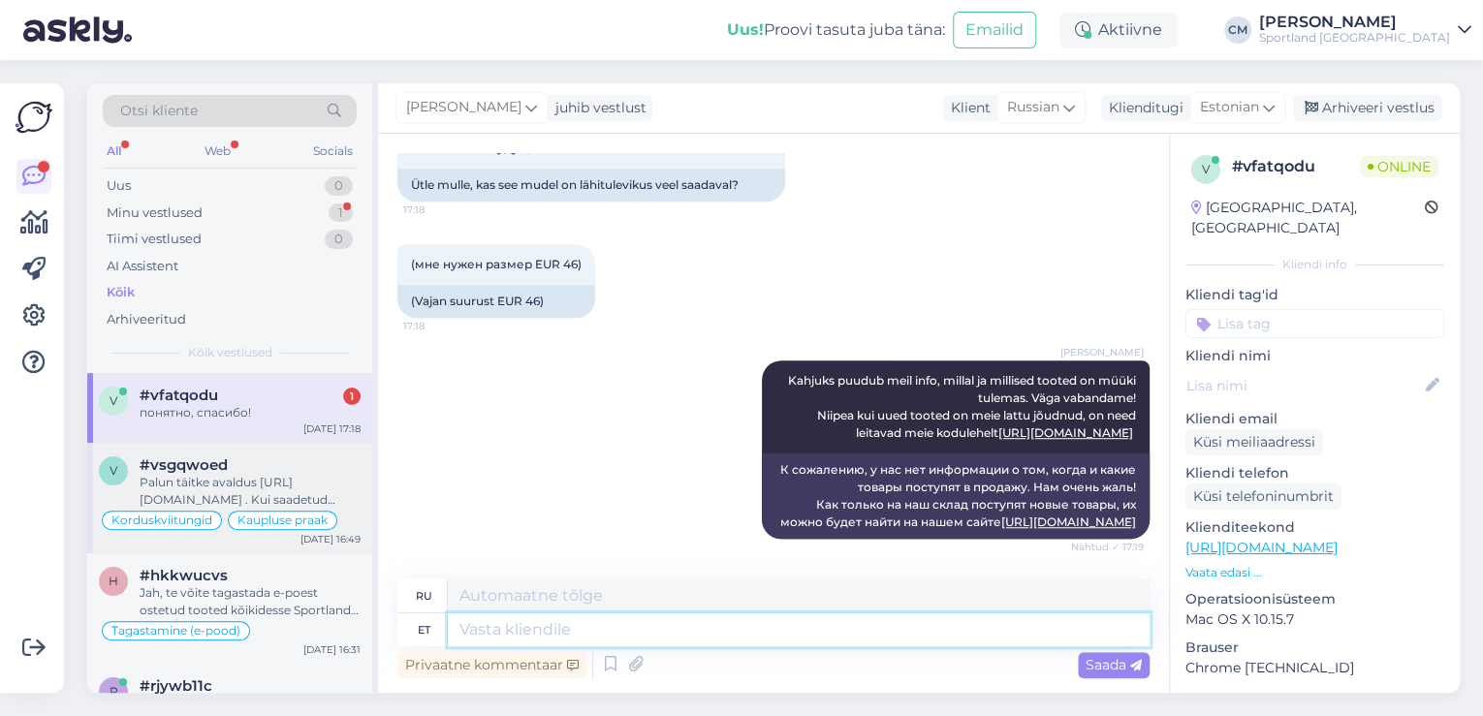
scroll to position [643, 0]
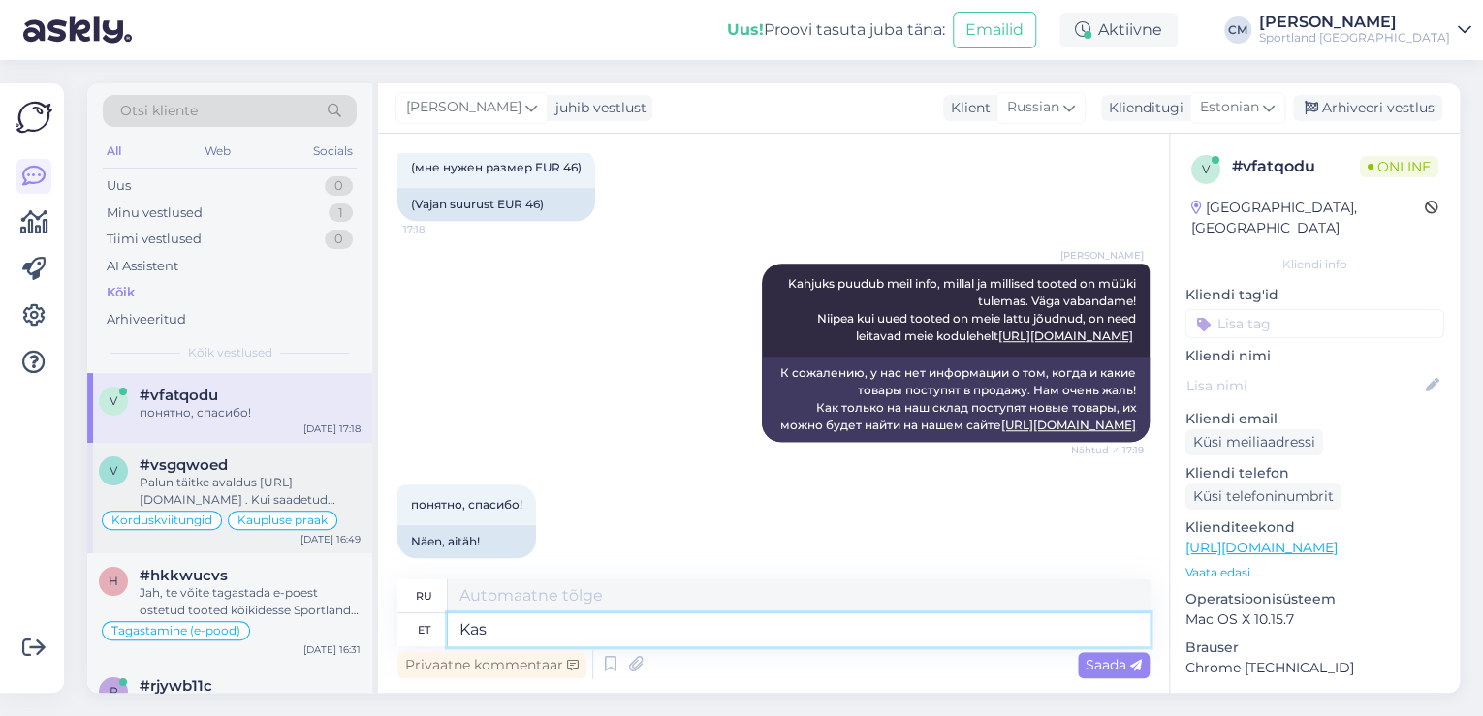
type textarea "Kas s"
type textarea "Является"
type textarea "Kas saan v"
type textarea "Могу ли я"
type textarea "Kas saan veel ab"
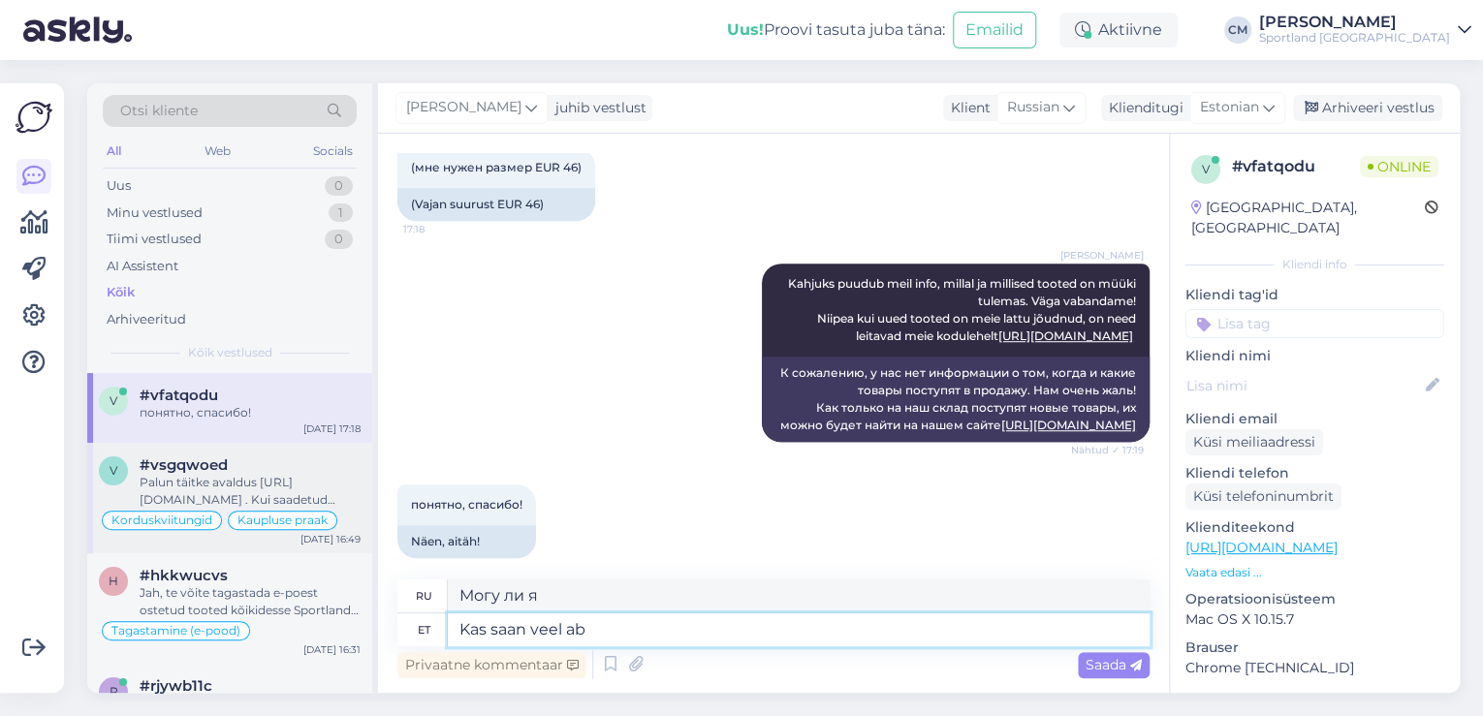
type textarea "Можно мне еще?"
type textarea "Kas saan veel abiks ol"
type textarea "Могу ли я еще помочь?"
type textarea "Kas saan veel abiks olla?"
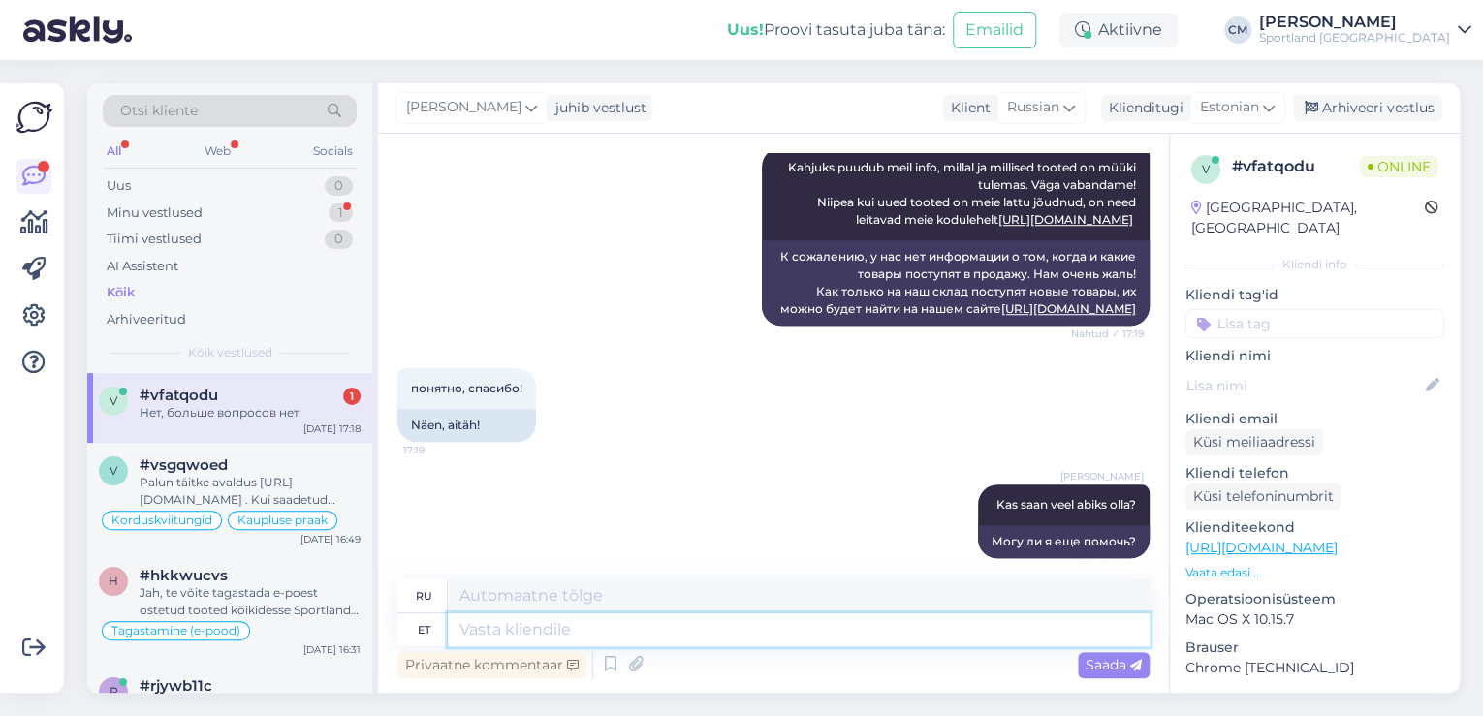
scroll to position [876, 0]
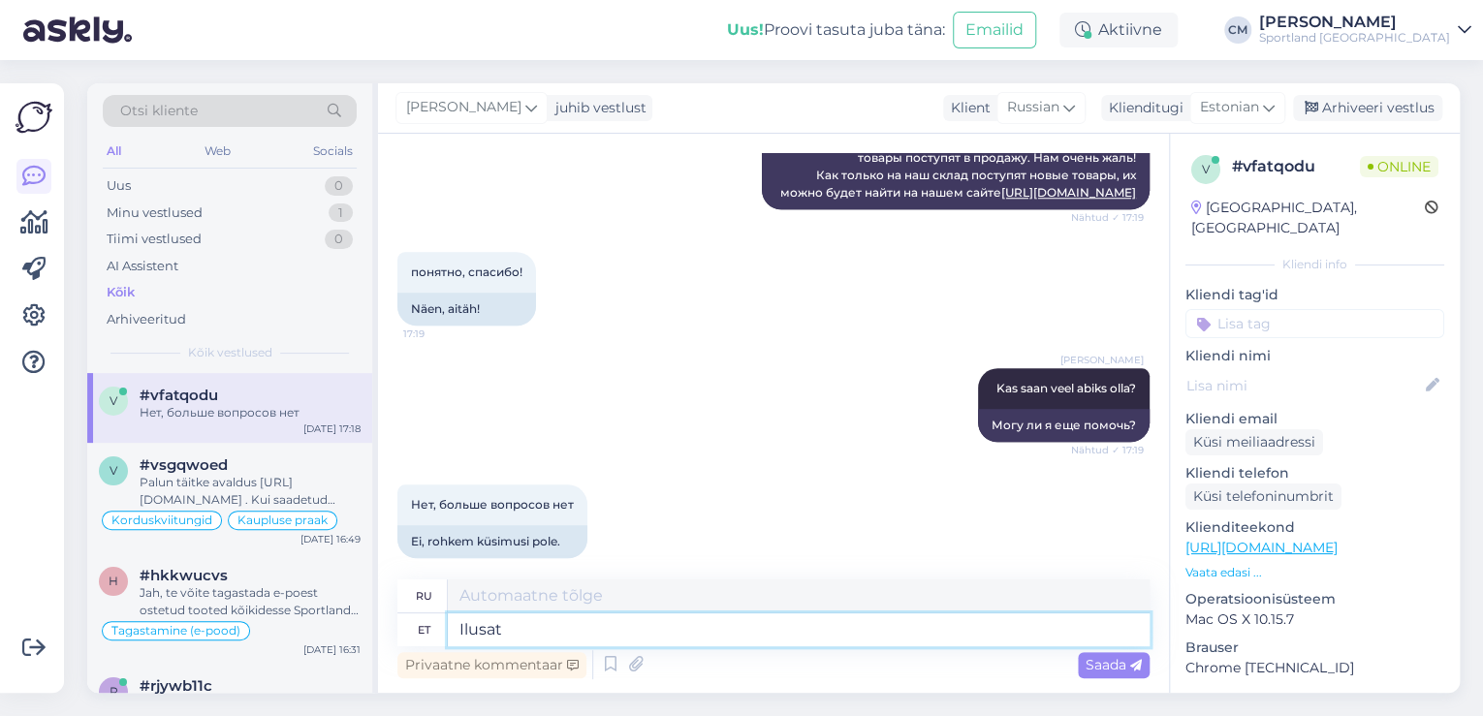
type textarea "Ilusat"
type textarea "Красивый"
type textarea "Ilusat õhtut!"
type textarea "Приятно провести вечер!"
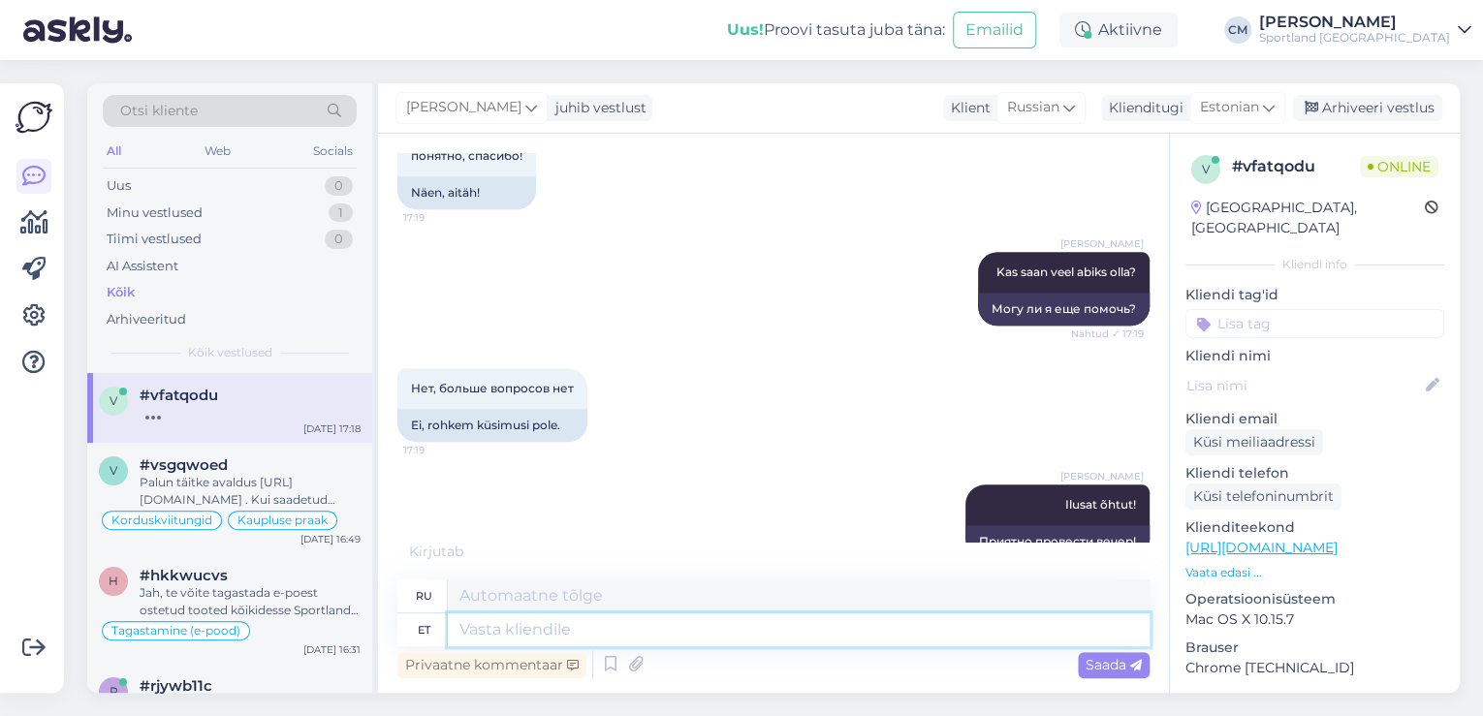
scroll to position [1109, 0]
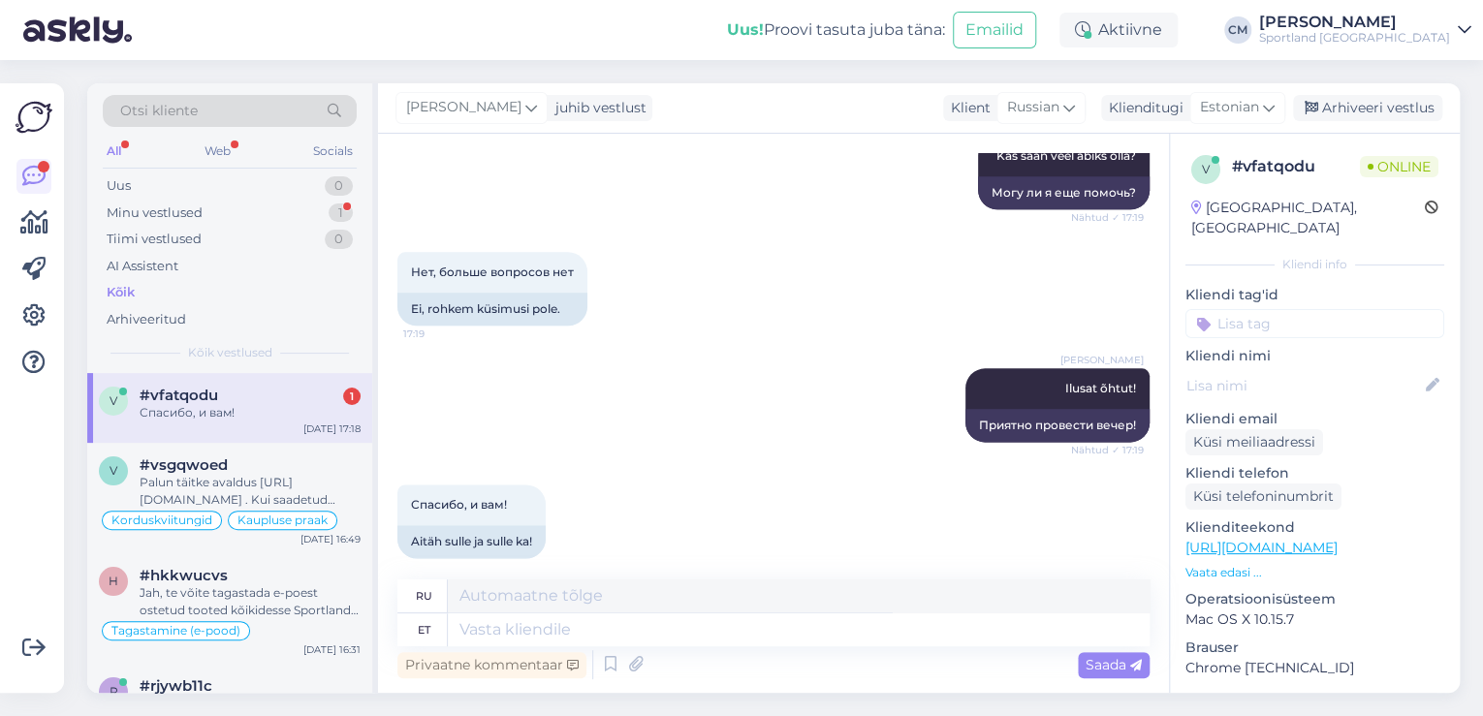
click at [1319, 309] on input at bounding box center [1314, 323] width 259 height 29
type input "[PERSON_NAME]"
click at [1304, 369] on span "Lattu lisandumine (toode)" at bounding box center [1314, 375] width 151 height 12
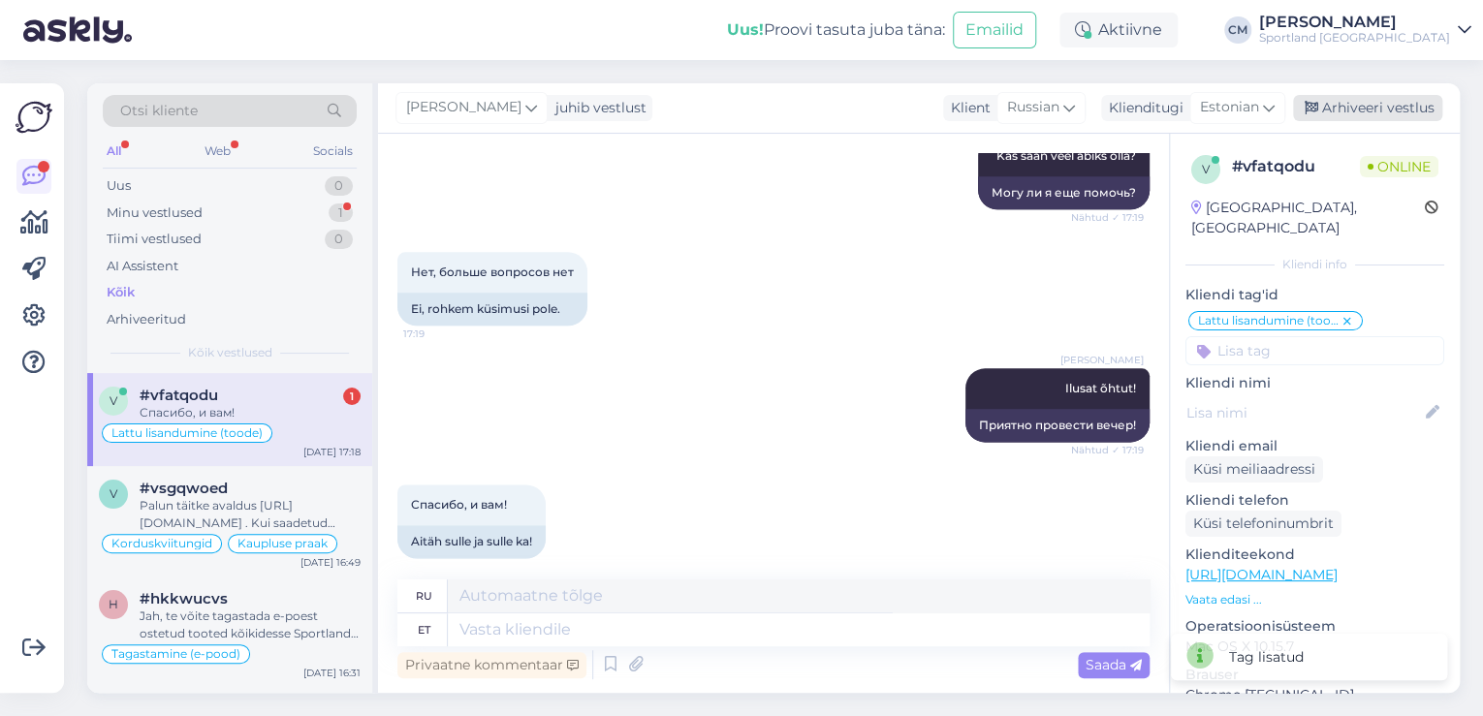
click at [1352, 98] on div "Arhiveeri vestlus" at bounding box center [1367, 108] width 149 height 26
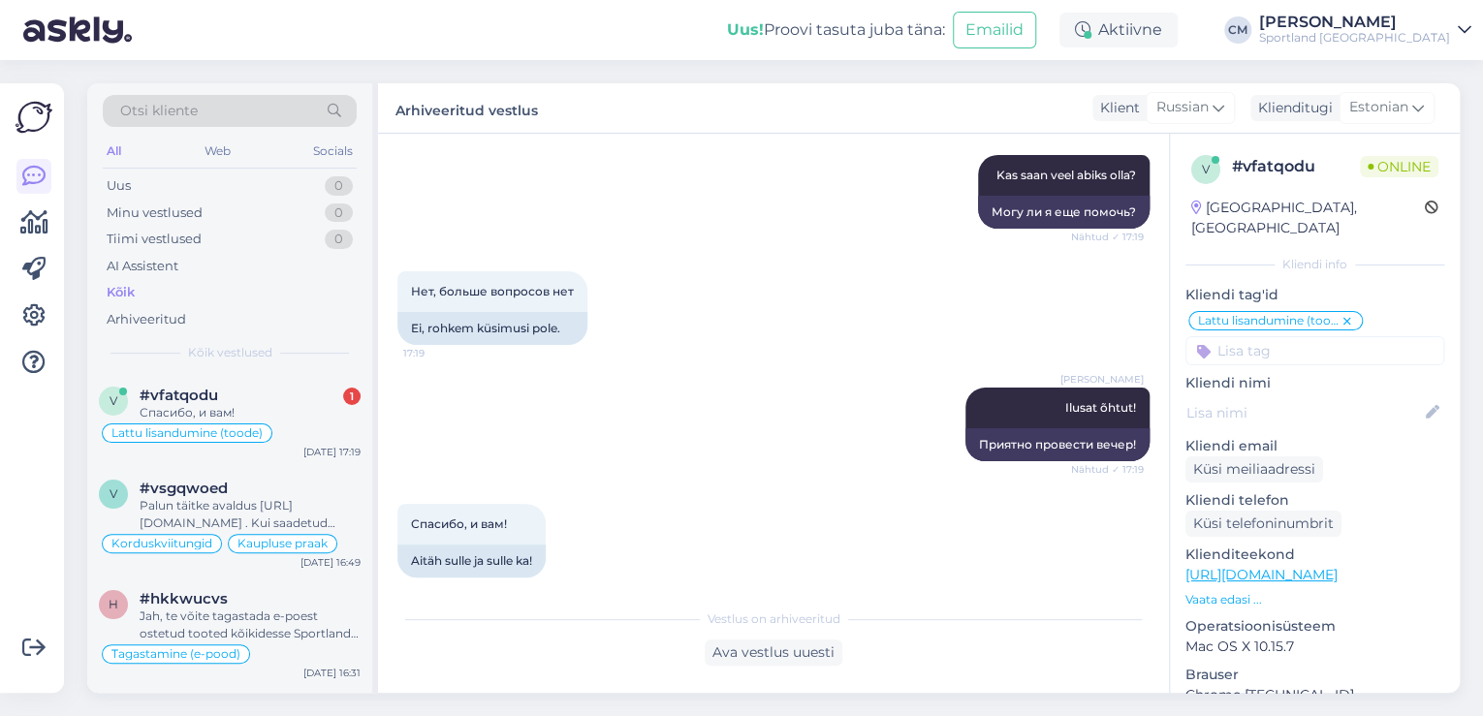
click at [360, 361] on div "Otsi kliente All Web Socials Uus 0 Minu vestlused 0 Tiimi vestlused 0 AI Assist…" at bounding box center [229, 228] width 285 height 290
click at [340, 379] on div "v #vfatqodu 1 Спасибо, и вам! Lattu lisandumine (toode) [DATE] 17:19" at bounding box center [229, 419] width 285 height 93
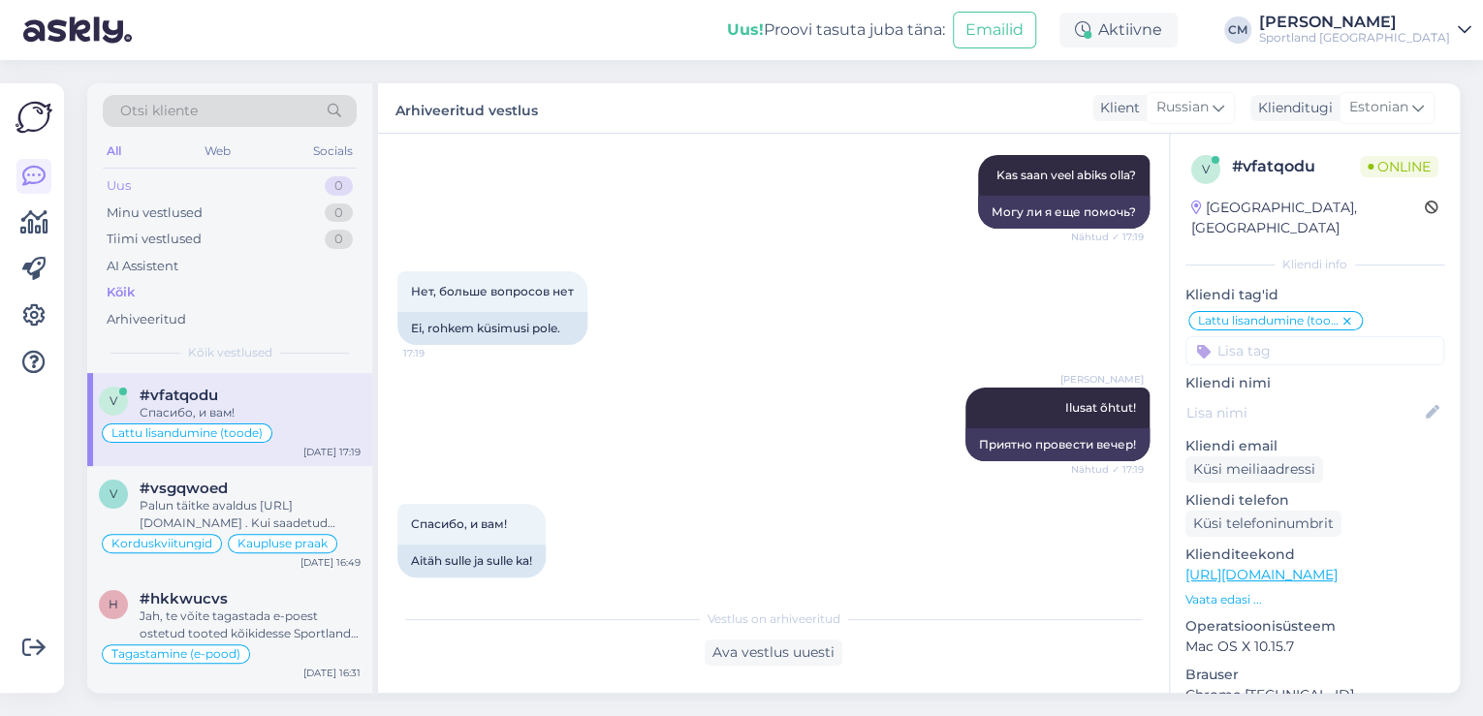
click at [285, 183] on div "Uus 0" at bounding box center [230, 186] width 254 height 27
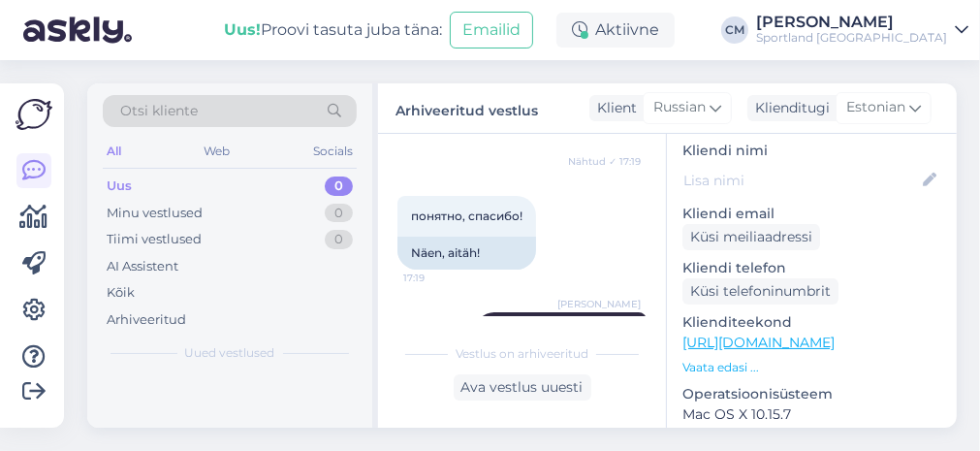
scroll to position [1547, 0]
